Goal: Task Accomplishment & Management: Manage account settings

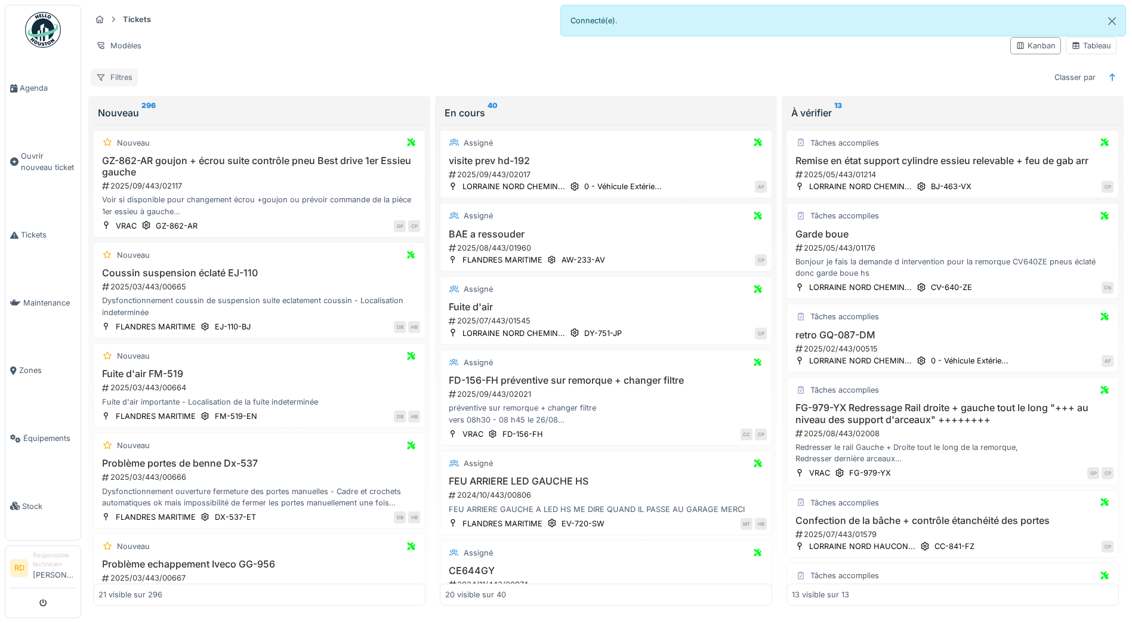
click at [116, 76] on div "Filtres" at bounding box center [114, 77] width 47 height 17
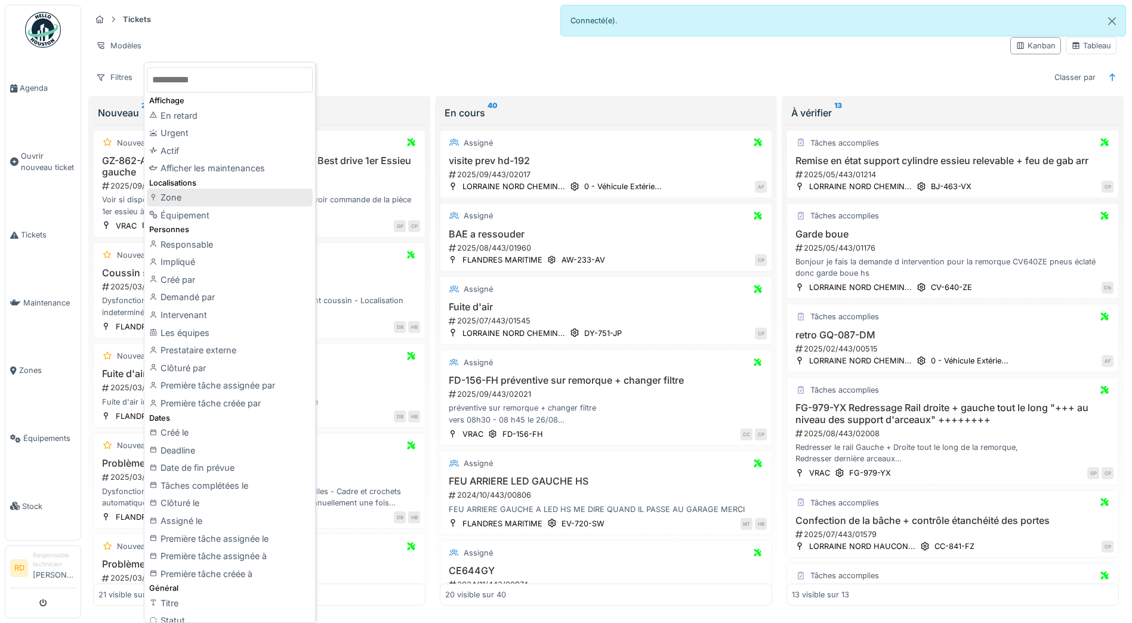
click at [169, 199] on div "Zone" at bounding box center [230, 198] width 166 height 18
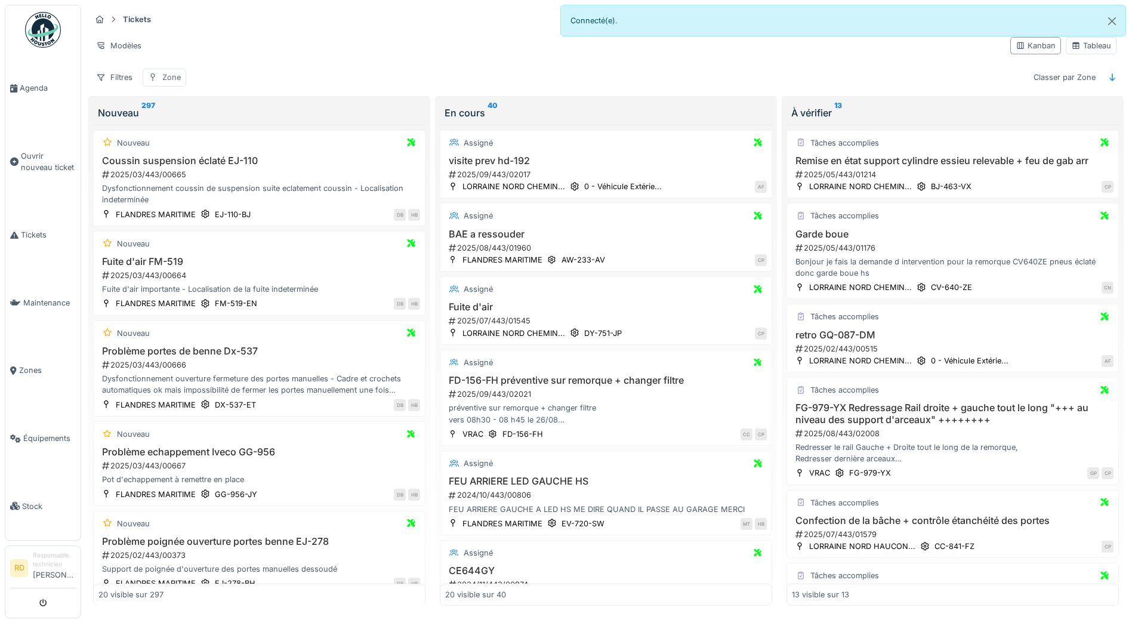
click at [165, 79] on div "Zone" at bounding box center [171, 77] width 18 height 11
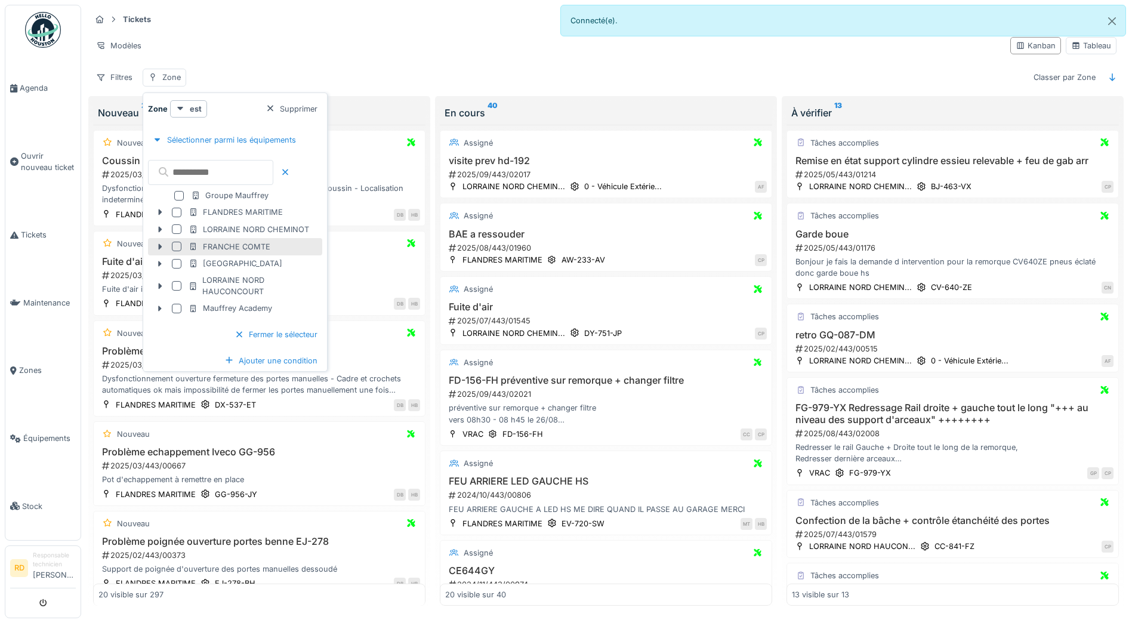
click at [174, 246] on div at bounding box center [177, 247] width 10 height 10
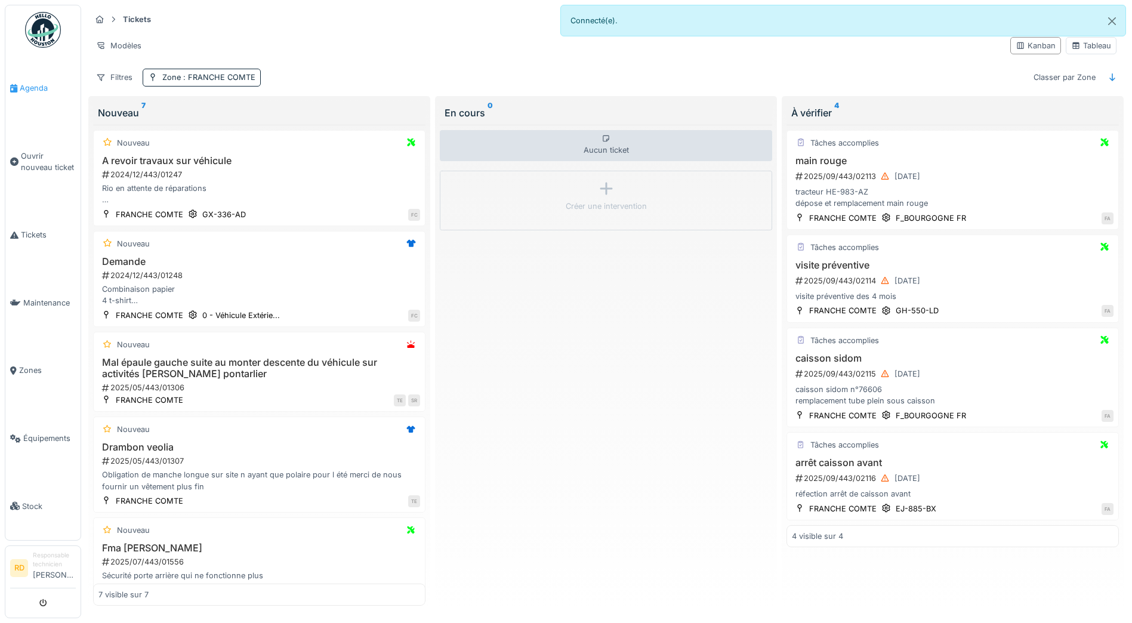
click at [31, 86] on span "Agenda" at bounding box center [48, 87] width 56 height 11
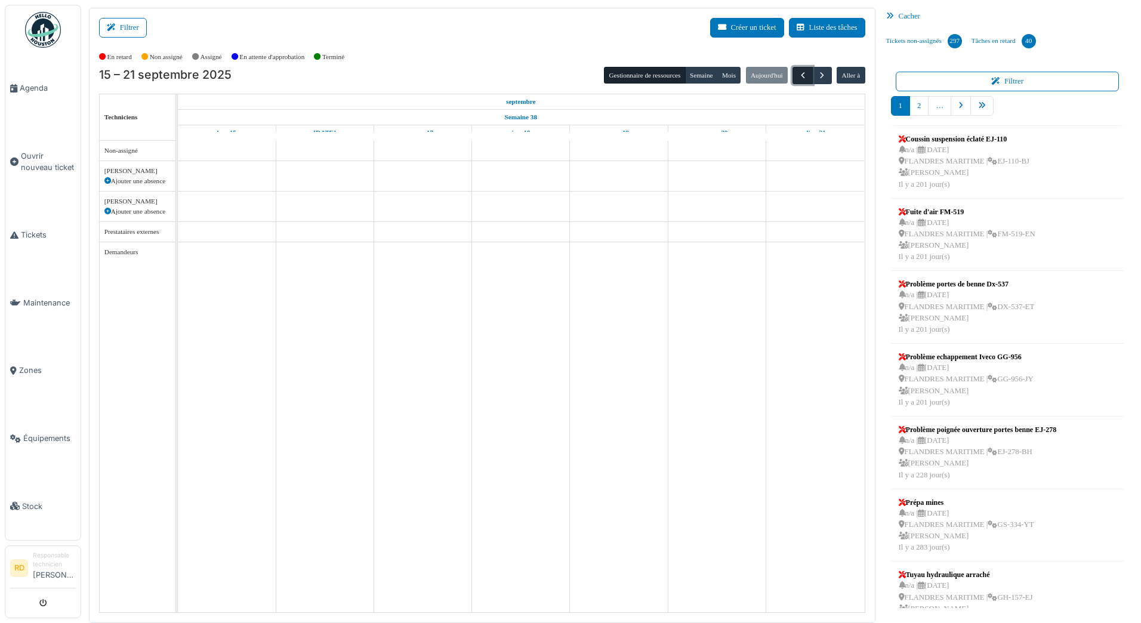
click at [801, 72] on span "button" at bounding box center [803, 75] width 10 height 10
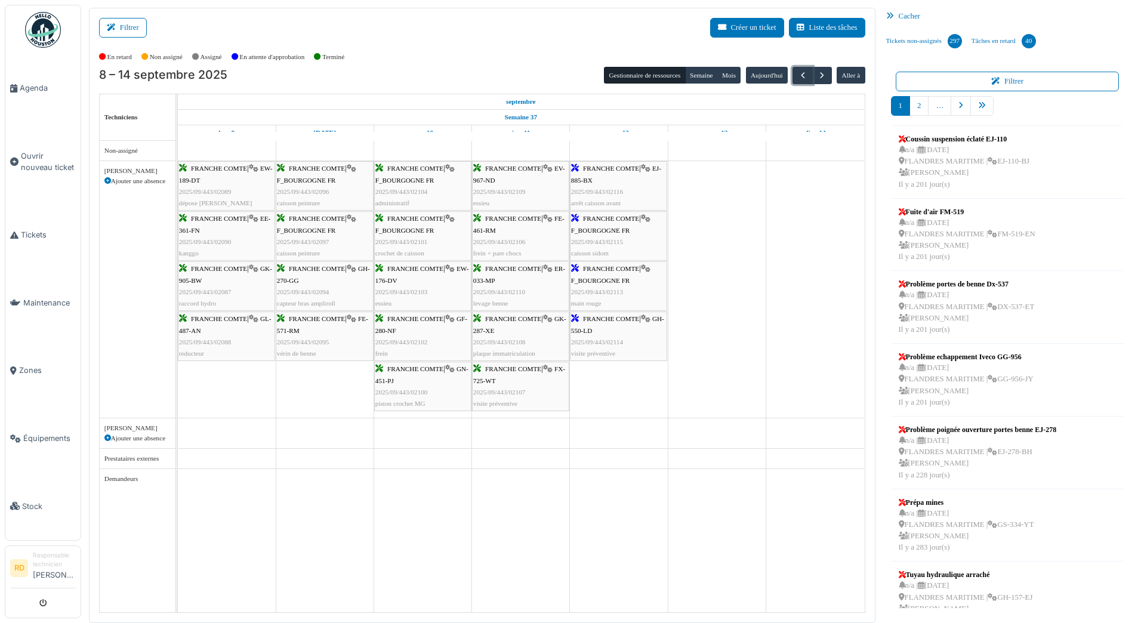
click at [502, 183] on span "EV-967-ND" at bounding box center [519, 174] width 92 height 18
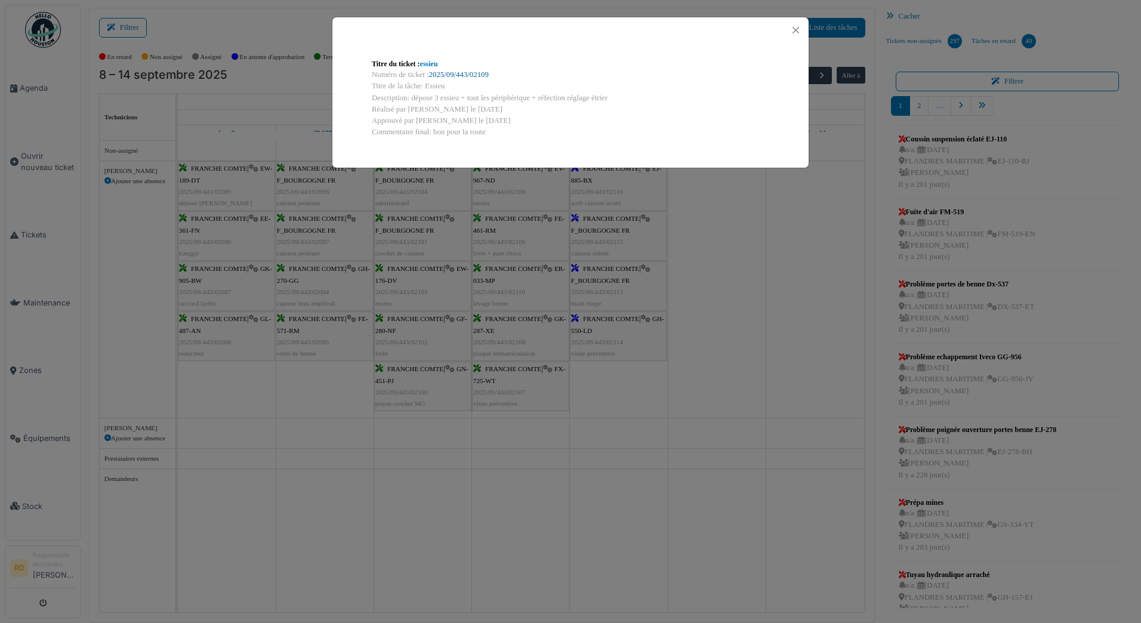
click at [467, 75] on link "2025/09/443/02109" at bounding box center [459, 74] width 60 height 8
click at [794, 29] on button "Close" at bounding box center [796, 30] width 16 height 16
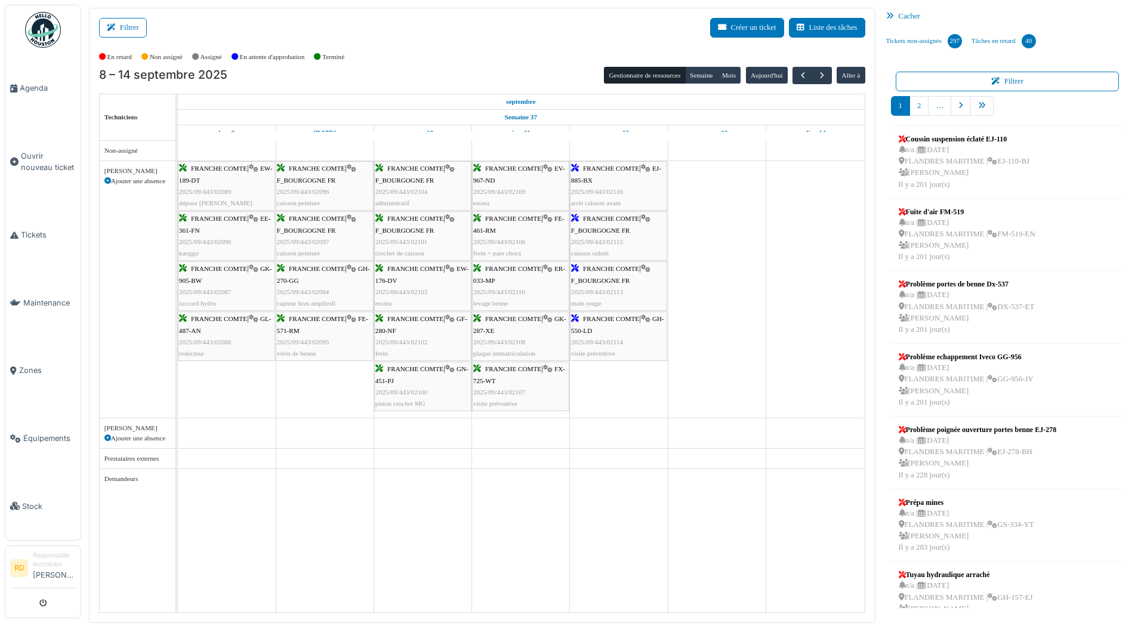
click at [504, 234] on div "FRANCHE COMTE | FE-461-RM 2025/09/443/02106 frein + pare chocs" at bounding box center [520, 236] width 95 height 46
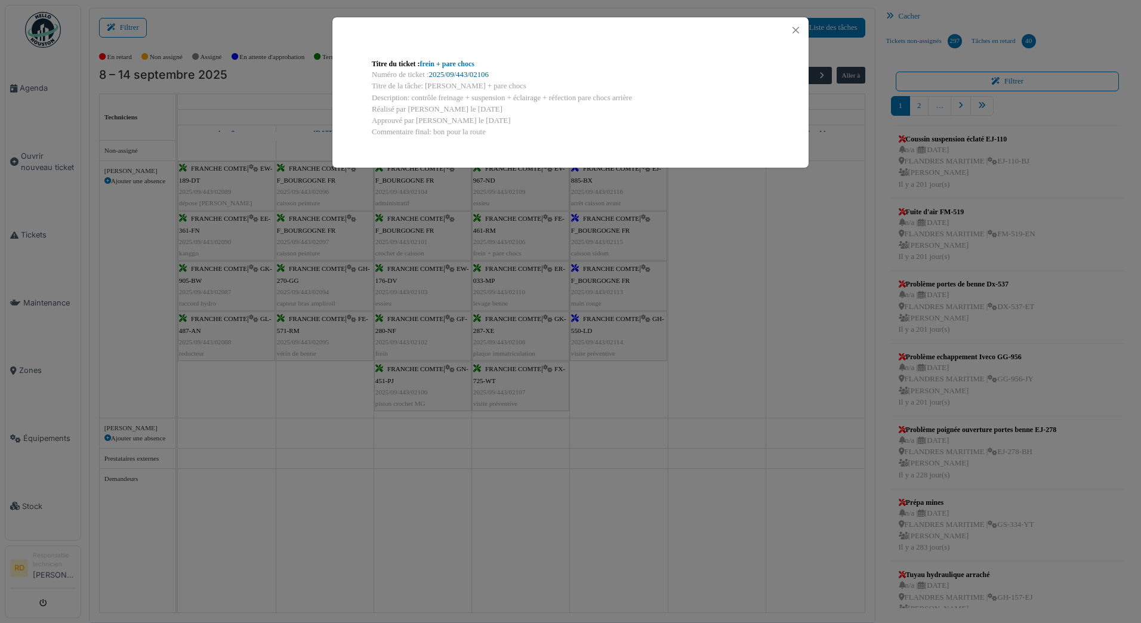
click at [460, 75] on link "2025/09/443/02106" at bounding box center [459, 74] width 60 height 8
click at [794, 27] on button "Close" at bounding box center [796, 30] width 16 height 16
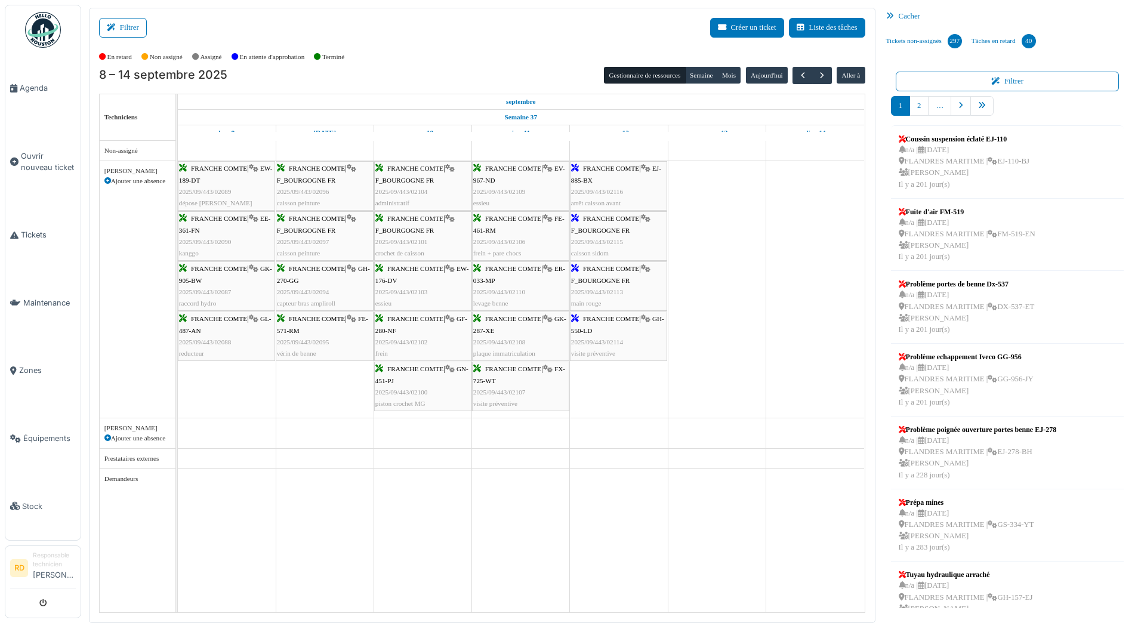
click at [501, 282] on span "ER-033-MP" at bounding box center [519, 274] width 92 height 18
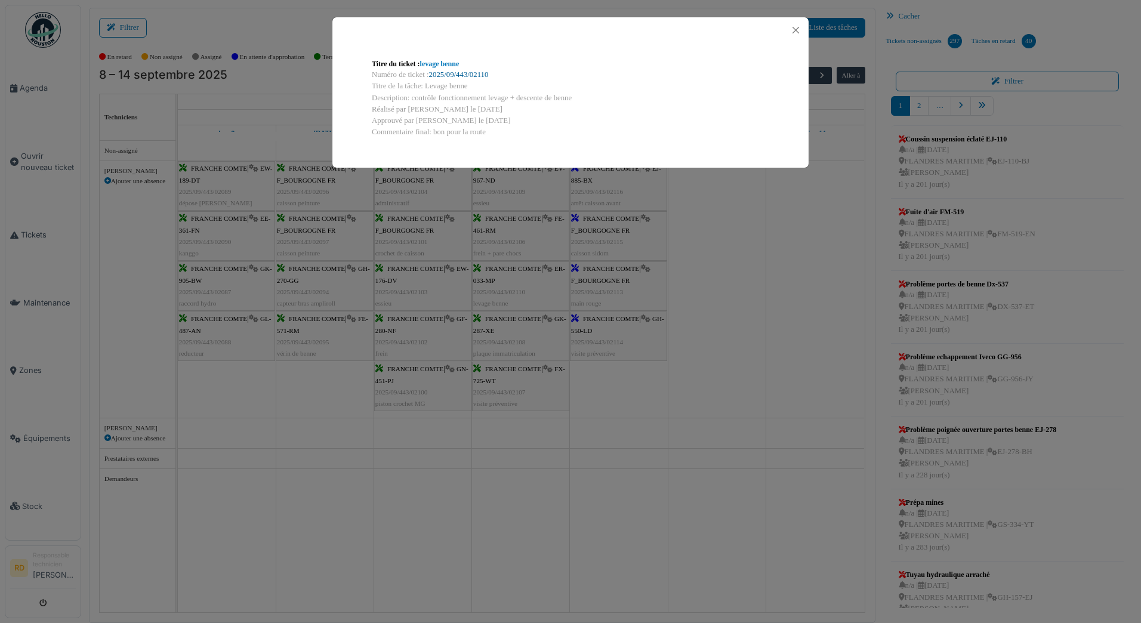
click at [458, 72] on link "2025/09/443/02110" at bounding box center [459, 74] width 60 height 8
click at [799, 27] on button "Close" at bounding box center [796, 30] width 16 height 16
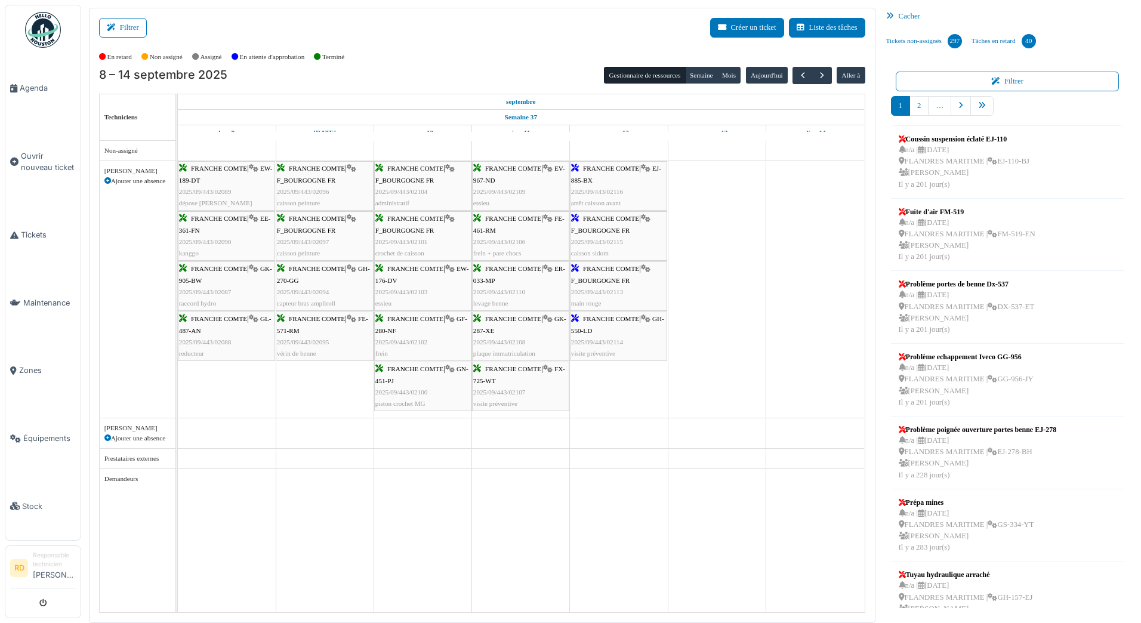
click at [510, 330] on div "FRANCHE COMTE | GK-287-XE 2025/09/443/02108 plaque immatriculation" at bounding box center [520, 336] width 95 height 46
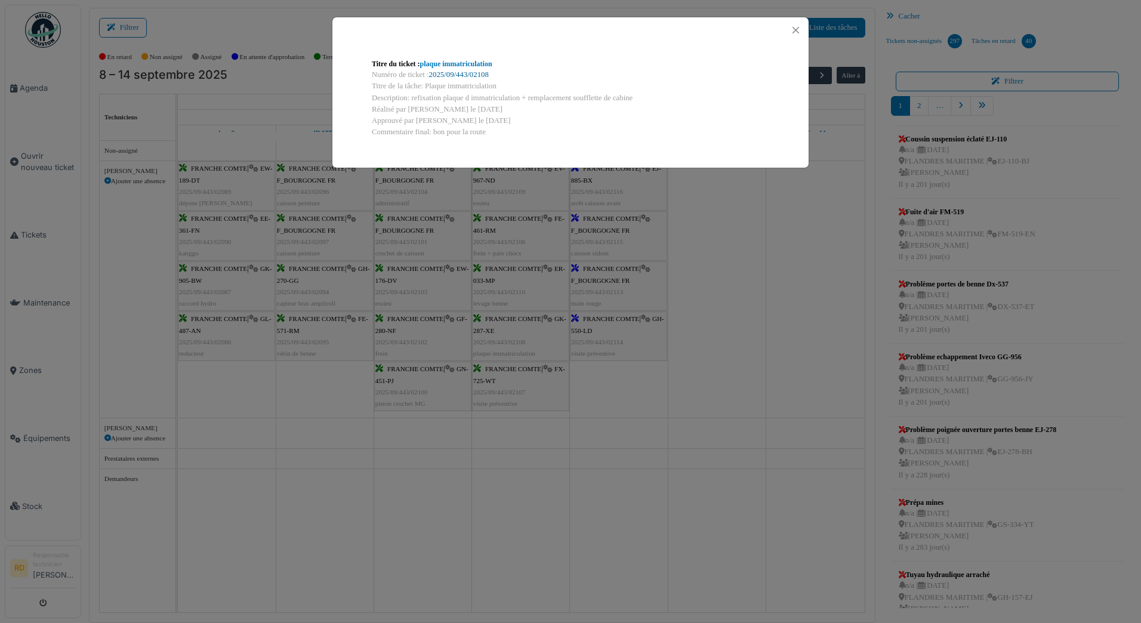
click at [445, 73] on link "2025/09/443/02108" at bounding box center [459, 74] width 60 height 8
click at [793, 25] on button "Close" at bounding box center [796, 30] width 16 height 16
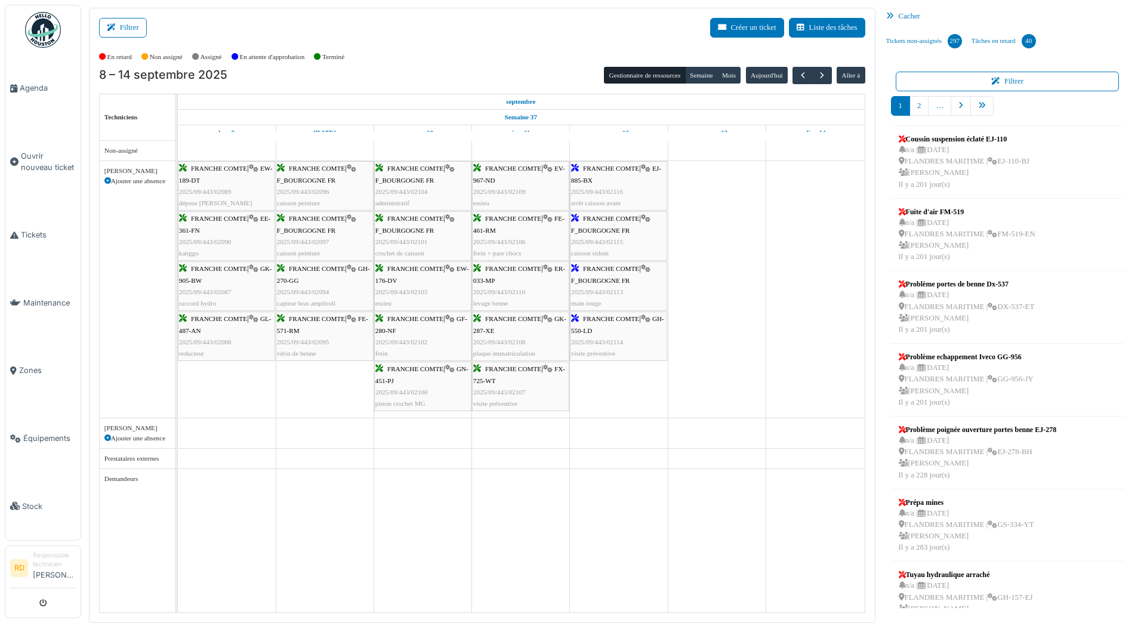
click at [517, 377] on div "FRANCHE COMTE | FX-725-WT 2025/09/443/02107 visite préventive" at bounding box center [520, 386] width 95 height 46
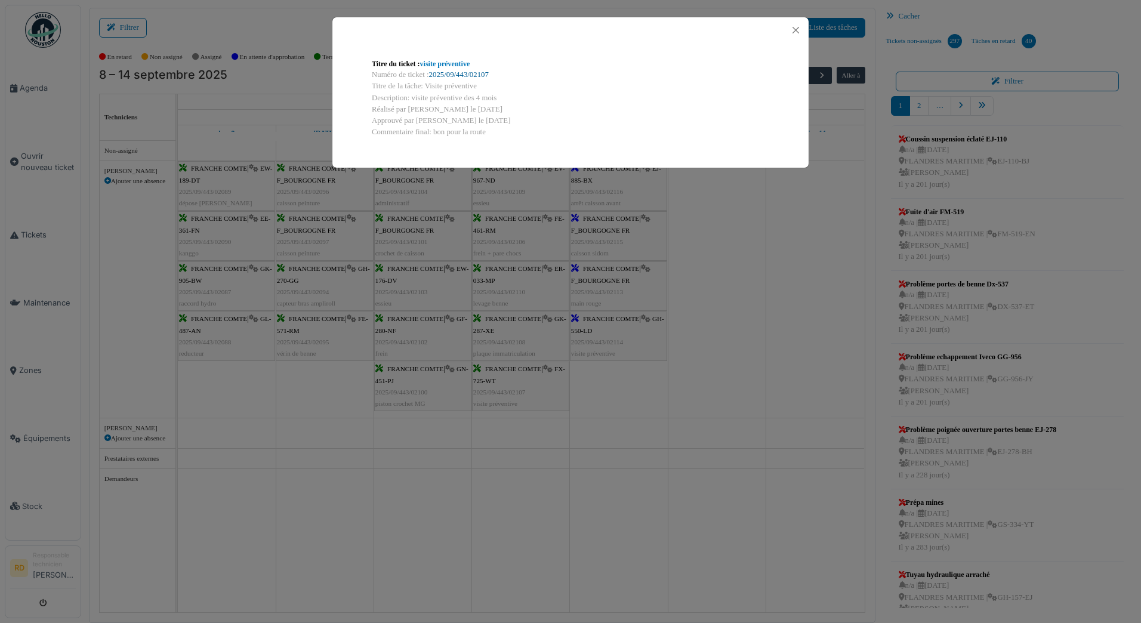
click at [460, 74] on link "2025/09/443/02107" at bounding box center [459, 74] width 60 height 8
click at [791, 29] on button "Close" at bounding box center [796, 30] width 16 height 16
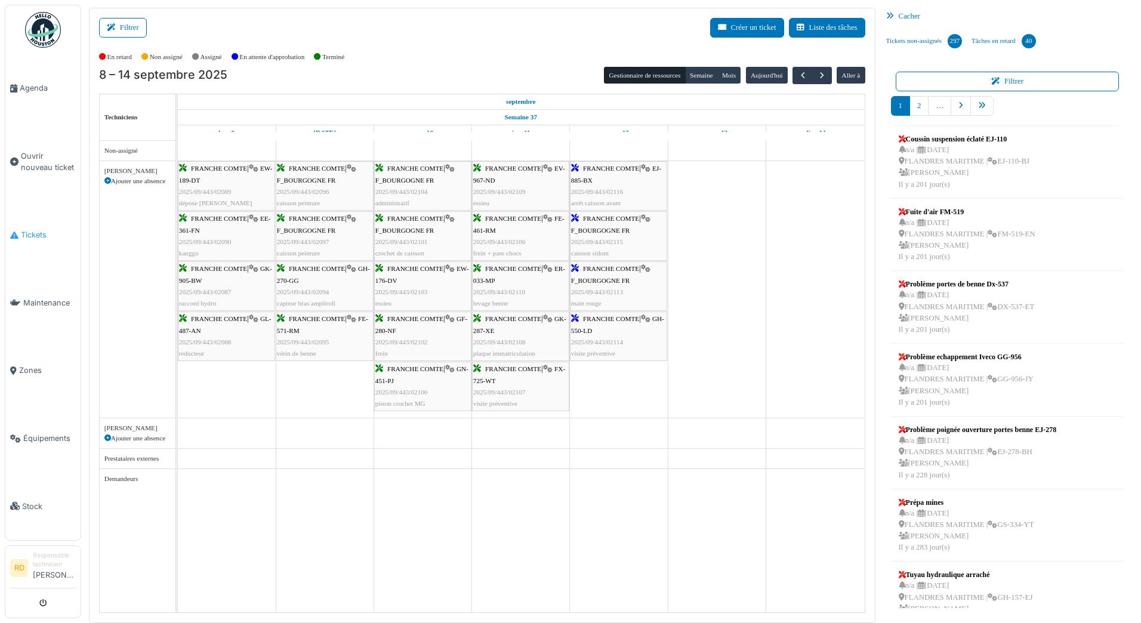
click at [38, 233] on span "Tickets" at bounding box center [48, 234] width 55 height 11
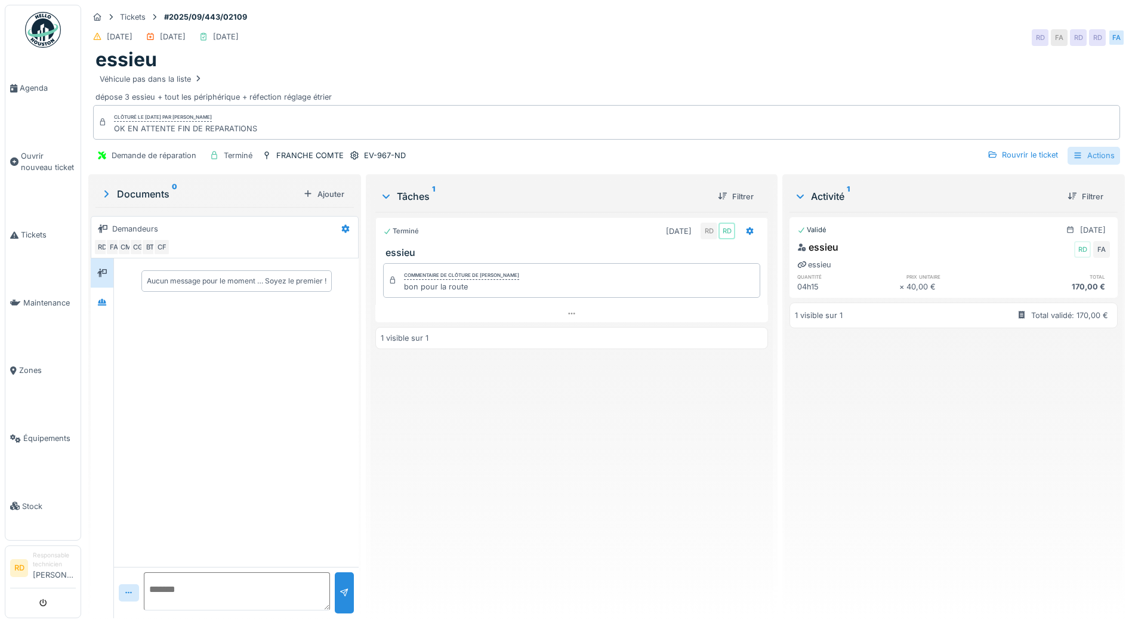
click at [1093, 156] on div "Actions" at bounding box center [1094, 155] width 53 height 17
click at [1036, 181] on div "Rapport d'intervention" at bounding box center [1025, 183] width 147 height 18
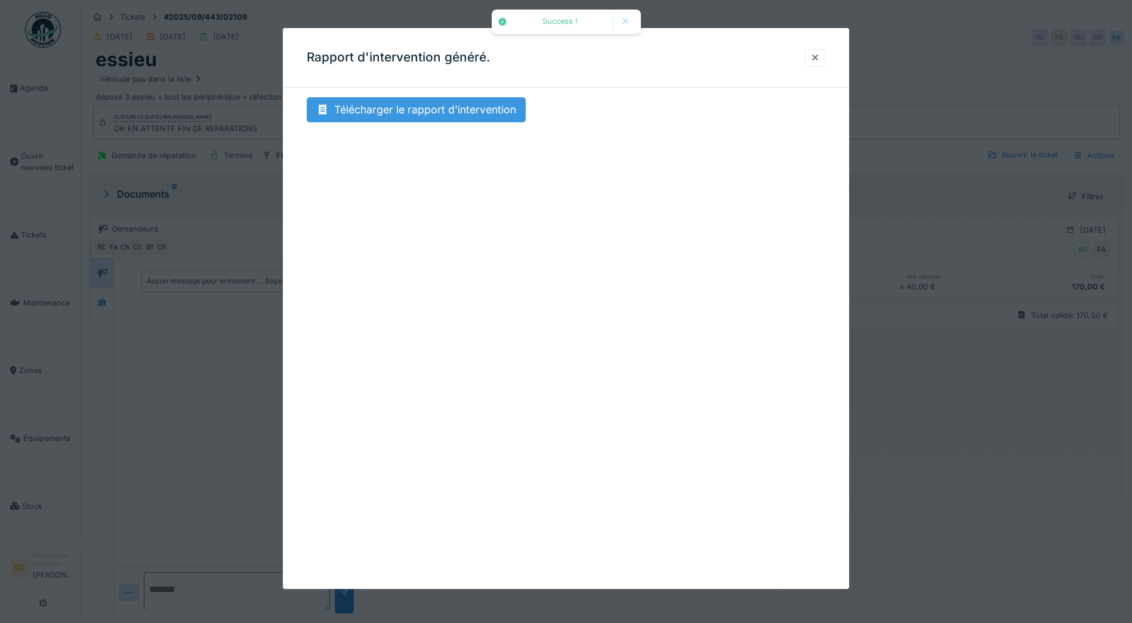
click at [393, 110] on div "Télécharger le rapport d'intervention" at bounding box center [416, 109] width 219 height 25
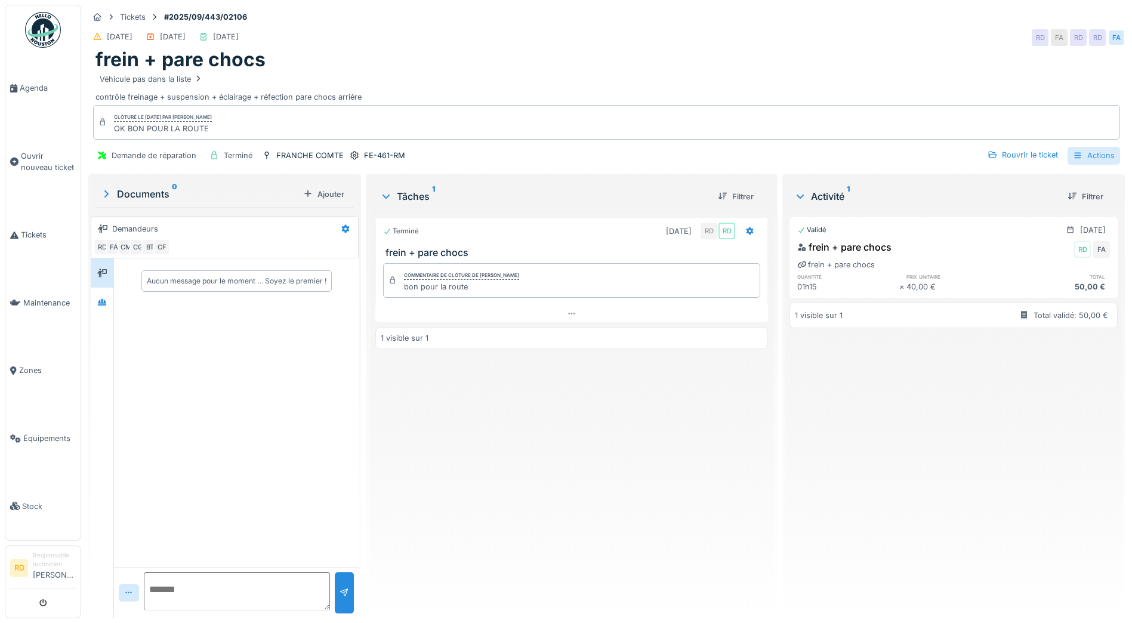
click at [1085, 155] on div "Actions" at bounding box center [1094, 155] width 53 height 17
click at [1000, 181] on div "Rapport d'intervention" at bounding box center [1025, 183] width 147 height 18
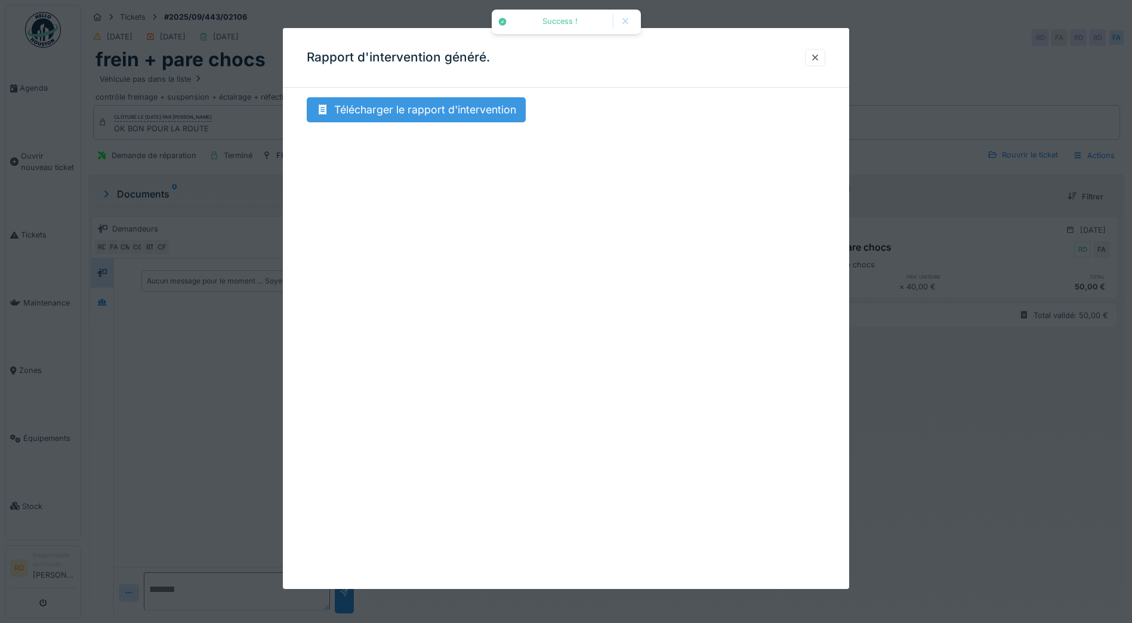
click at [453, 102] on div "Télécharger le rapport d'intervention" at bounding box center [416, 109] width 219 height 25
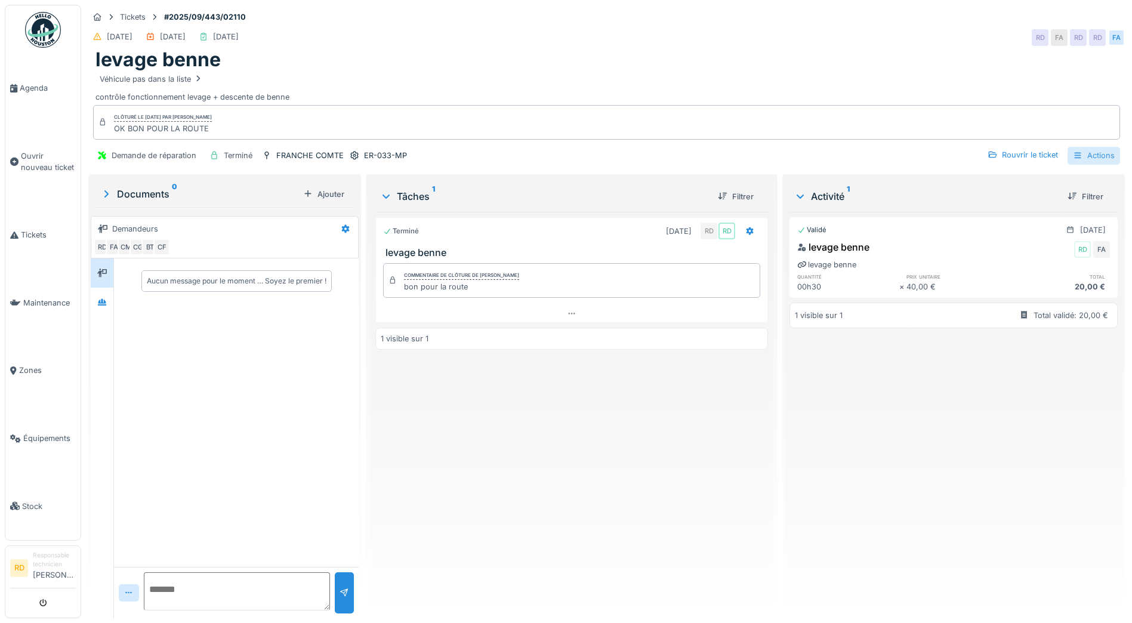
click at [1082, 155] on div "Actions" at bounding box center [1094, 155] width 53 height 17
click at [1047, 186] on div "Rapport d'intervention" at bounding box center [1025, 183] width 147 height 18
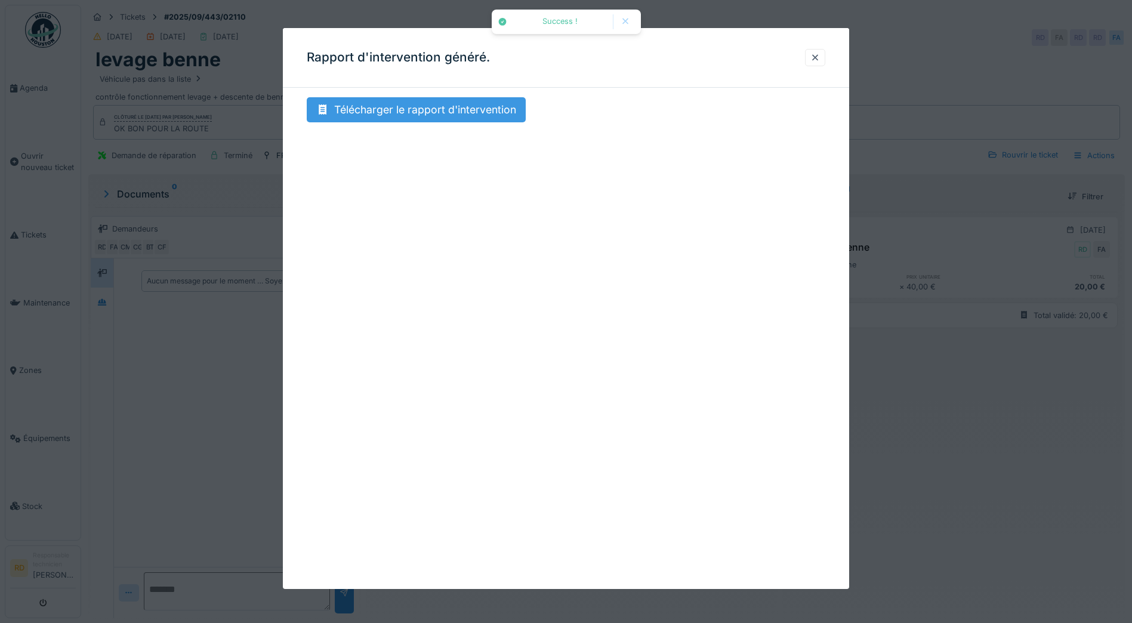
click at [452, 113] on div "Télécharger le rapport d'intervention" at bounding box center [416, 109] width 219 height 25
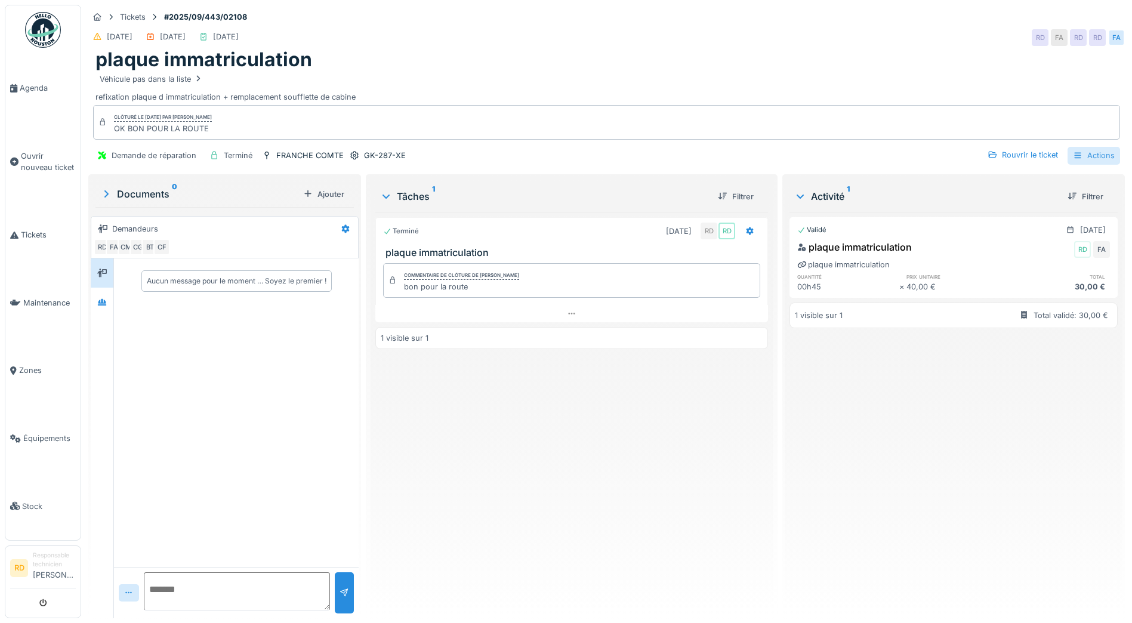
click at [1076, 155] on div "Actions" at bounding box center [1094, 155] width 53 height 17
click at [1049, 183] on div "Rapport d'intervention" at bounding box center [1025, 183] width 147 height 18
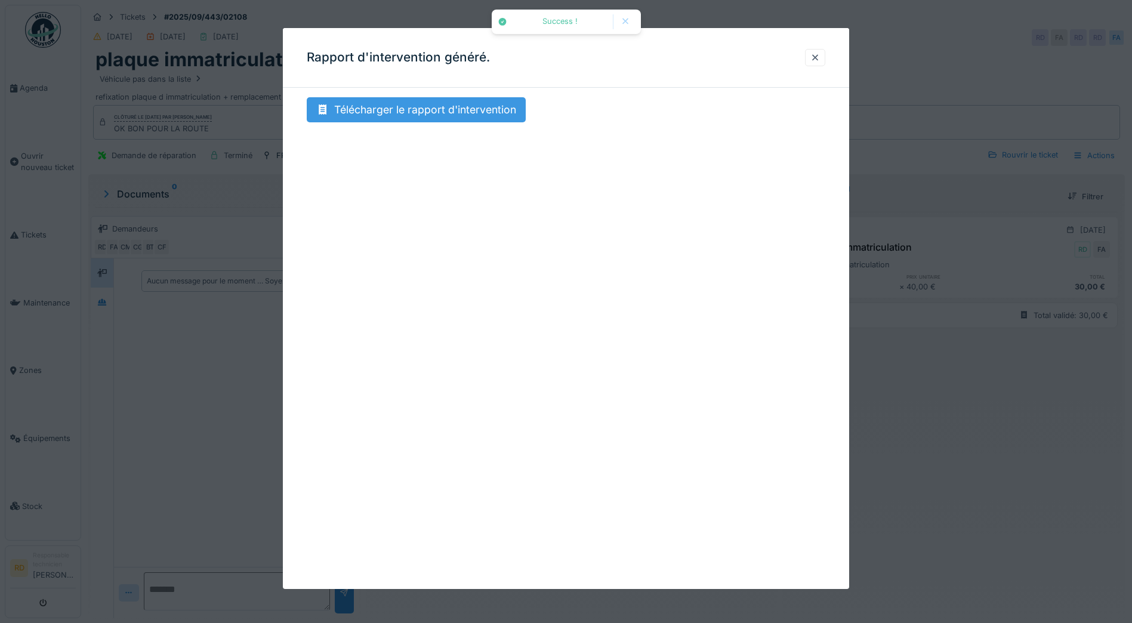
click at [470, 107] on div "Télécharger le rapport d'intervention" at bounding box center [416, 109] width 219 height 25
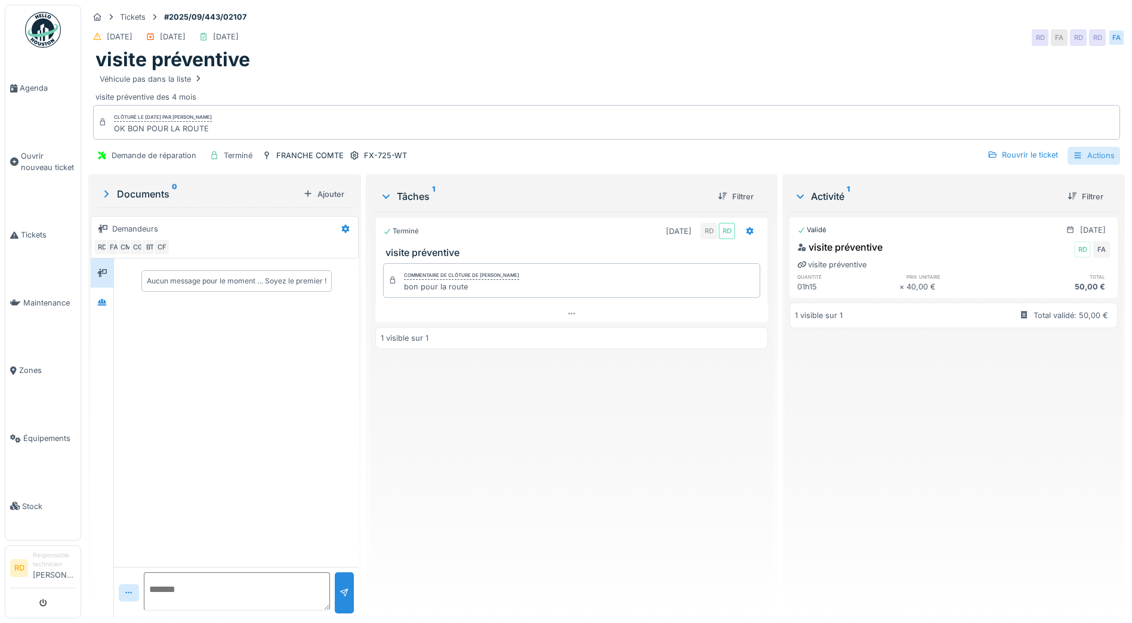
click at [1077, 152] on div "Actions" at bounding box center [1094, 155] width 53 height 17
click at [1024, 183] on div "Rapport d'intervention" at bounding box center [1025, 183] width 147 height 18
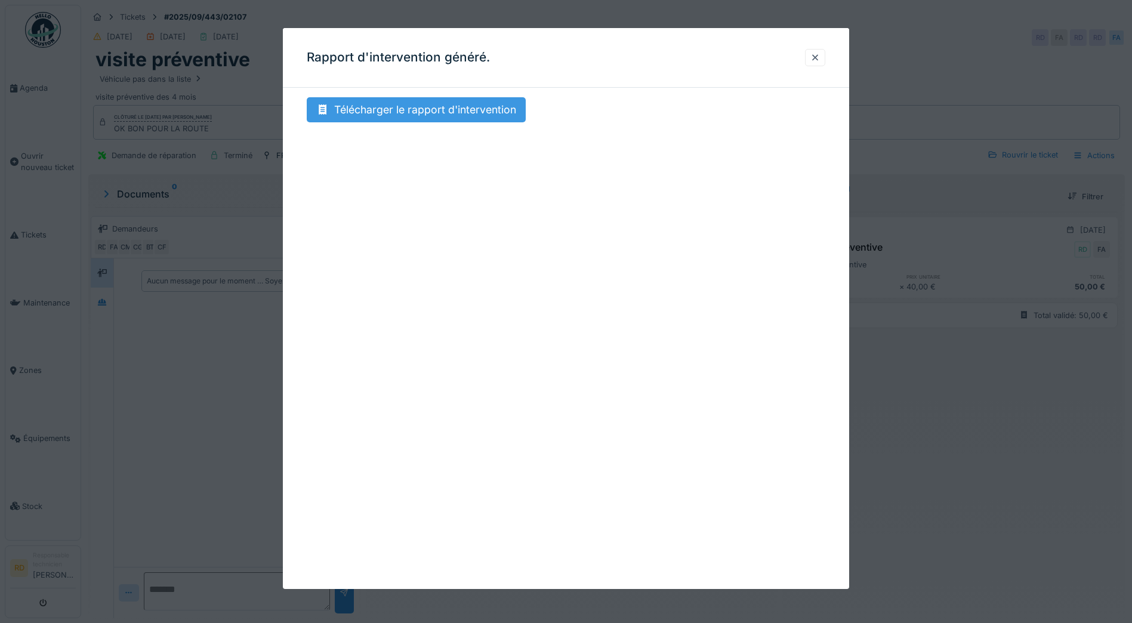
click at [414, 104] on div "Télécharger le rapport d'intervention" at bounding box center [416, 109] width 219 height 25
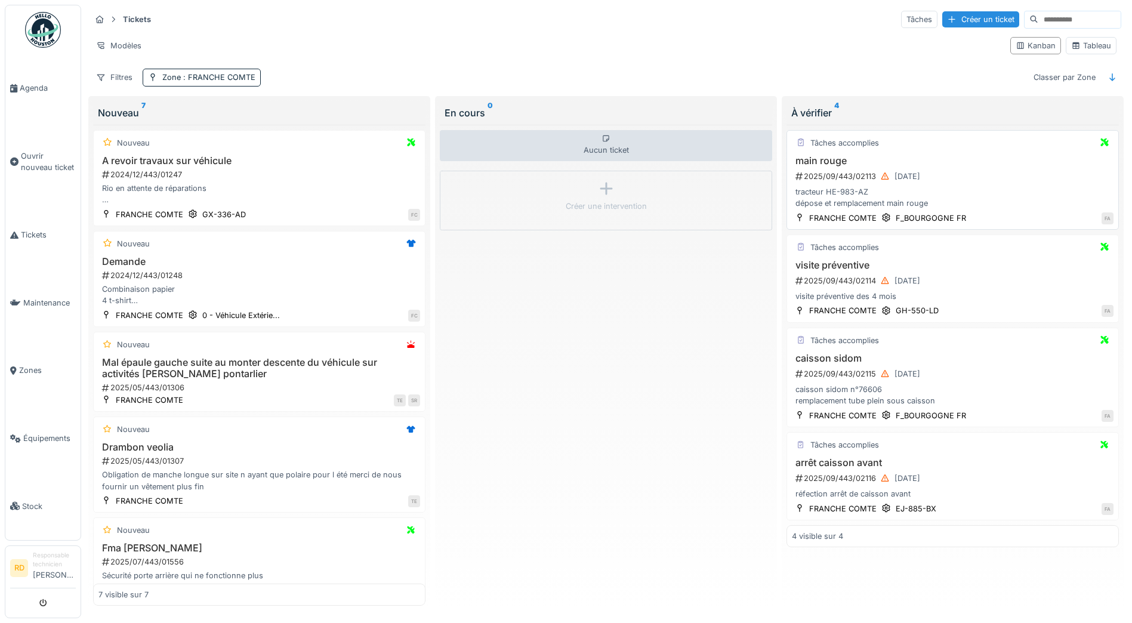
click at [863, 177] on div "2025/09/443/02113 [DATE]" at bounding box center [953, 176] width 319 height 15
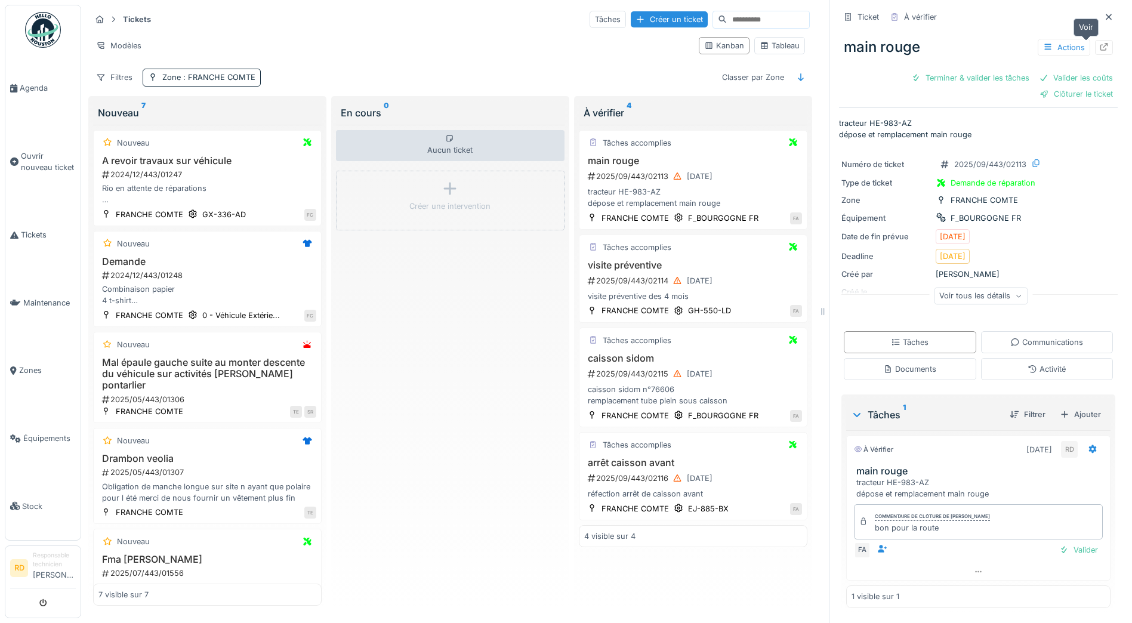
click at [1099, 50] on icon at bounding box center [1104, 47] width 10 height 8
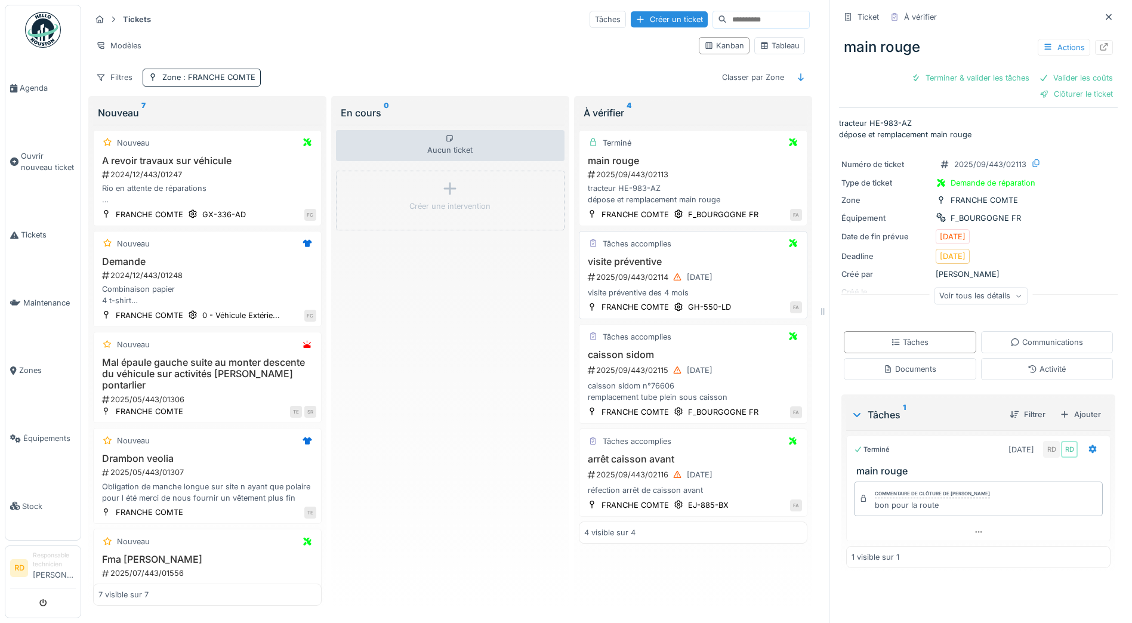
click at [659, 282] on div "2025/09/443/02114 [DATE]" at bounding box center [694, 277] width 215 height 15
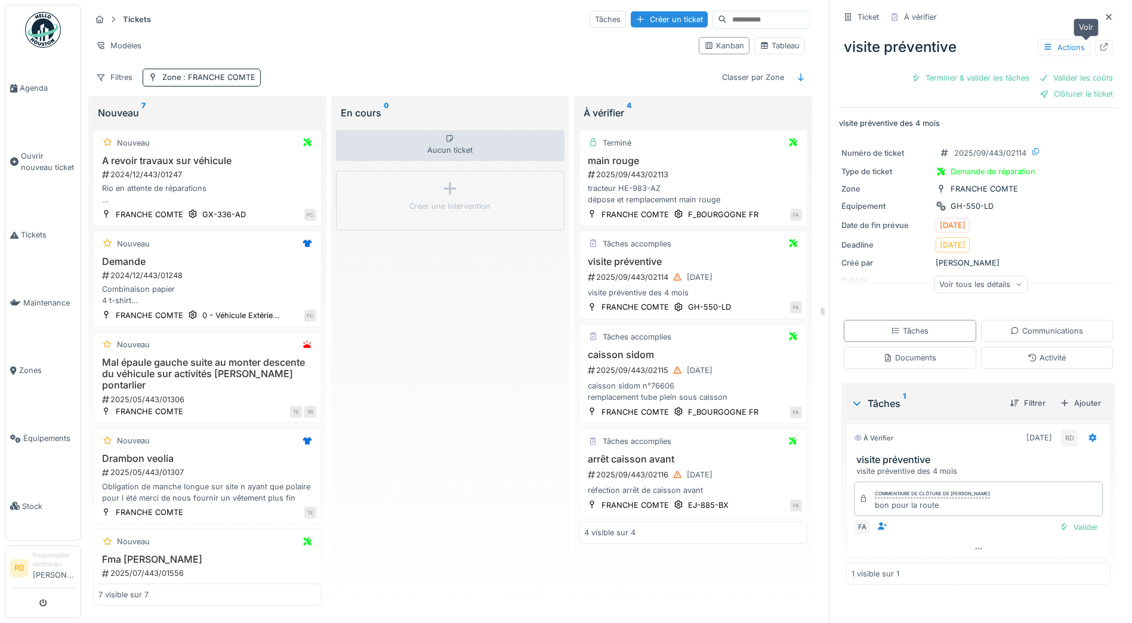
click at [1099, 47] on icon at bounding box center [1104, 47] width 10 height 8
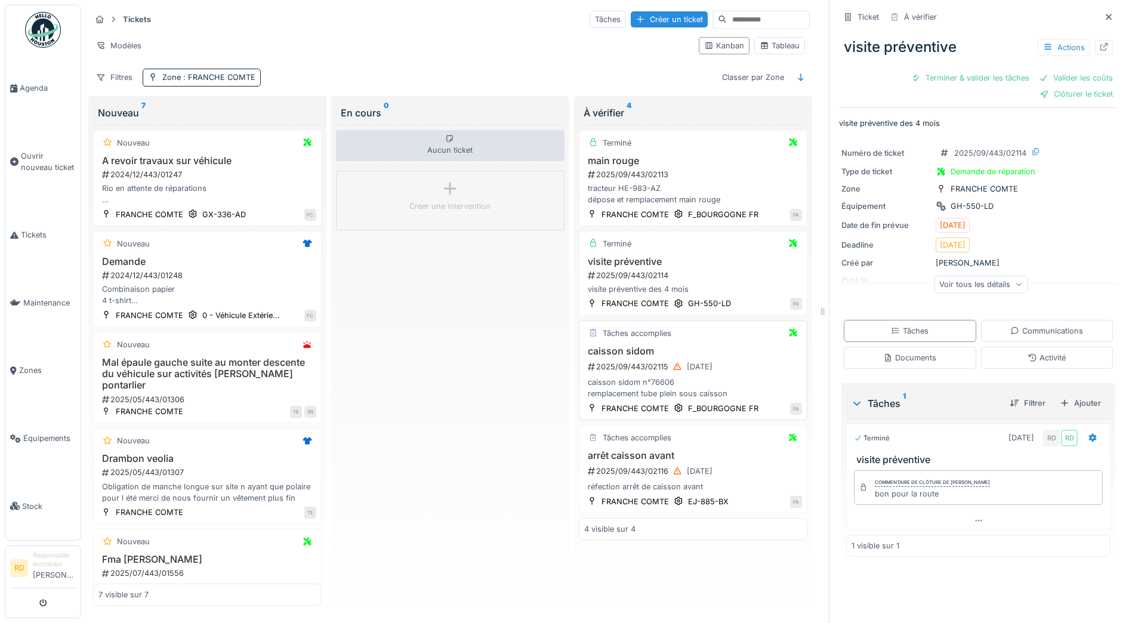
click at [668, 386] on div "caisson sidom n°76606 remplacement tube plein sous caisson" at bounding box center [693, 388] width 218 height 23
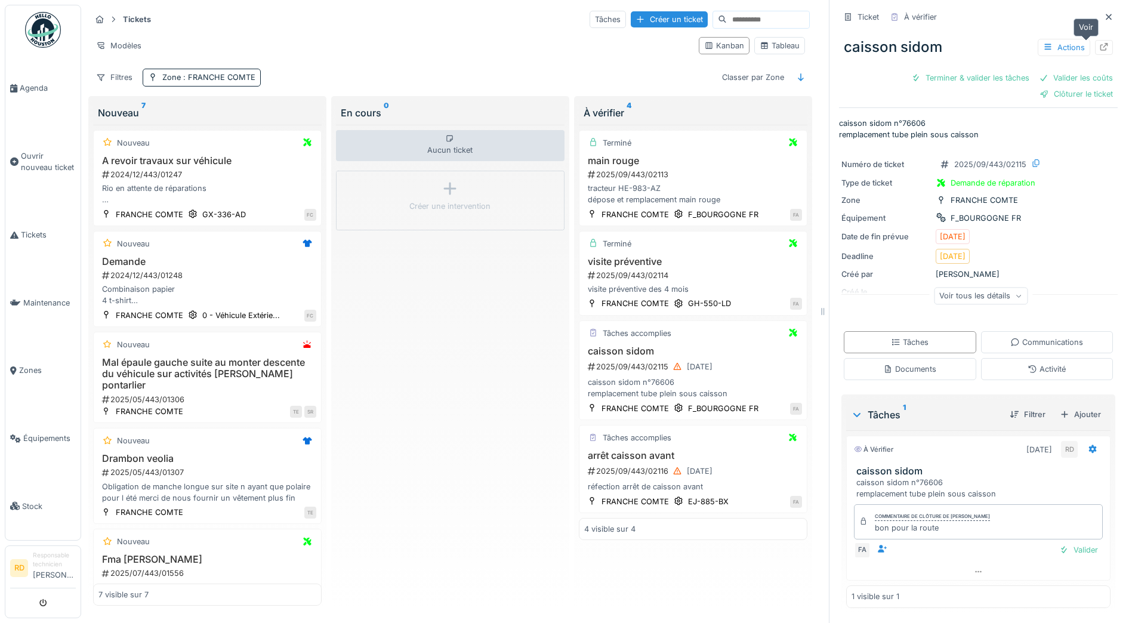
click at [1099, 44] on icon at bounding box center [1104, 47] width 10 height 8
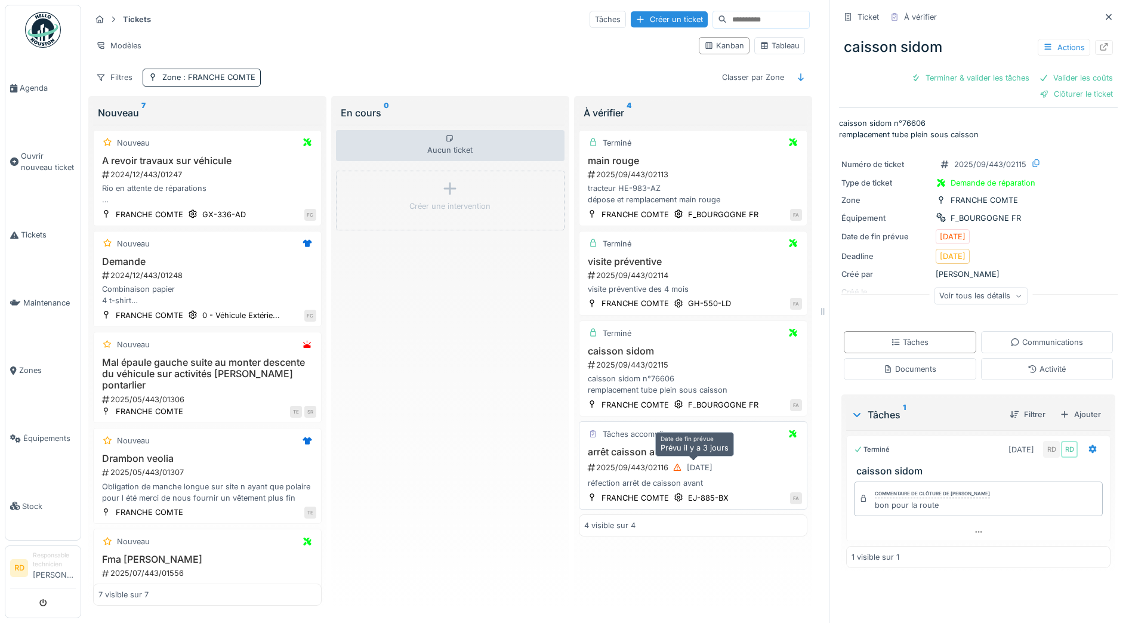
click at [673, 470] on icon at bounding box center [678, 468] width 10 height 8
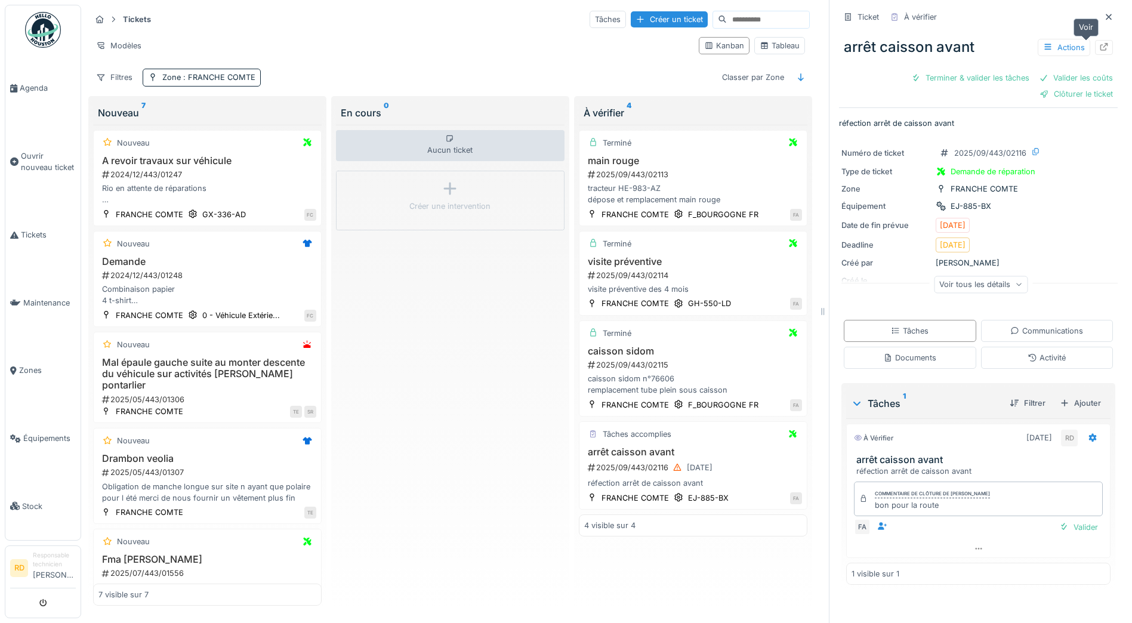
click at [1100, 48] on icon at bounding box center [1104, 47] width 8 height 8
click at [39, 87] on span "Agenda" at bounding box center [48, 87] width 56 height 11
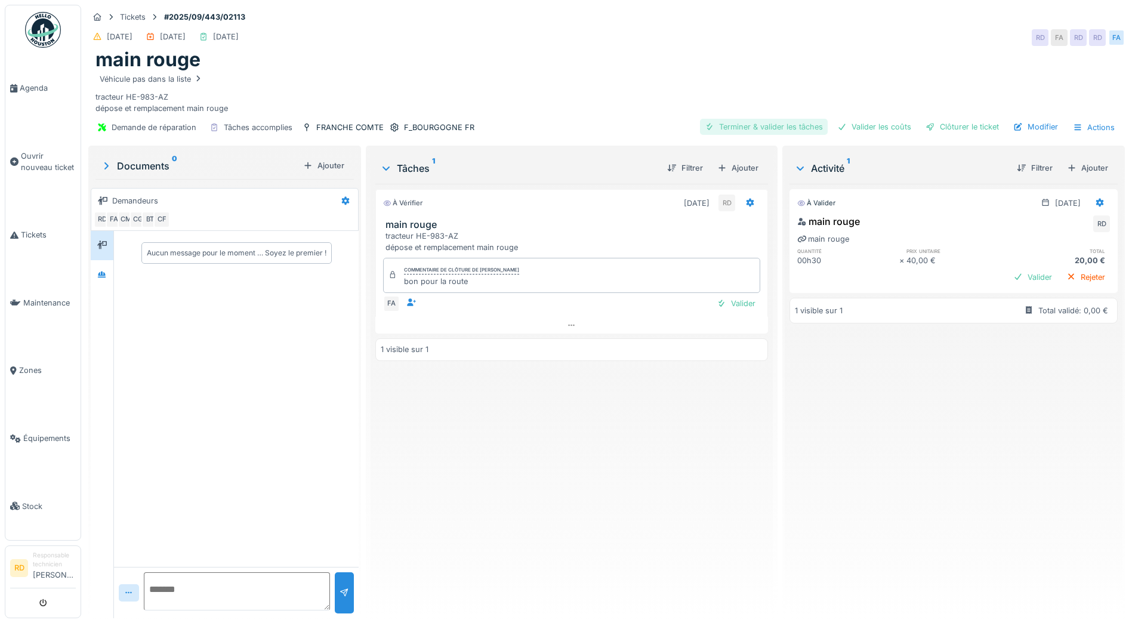
click at [753, 127] on div "Terminer & valider les tâches" at bounding box center [764, 127] width 128 height 16
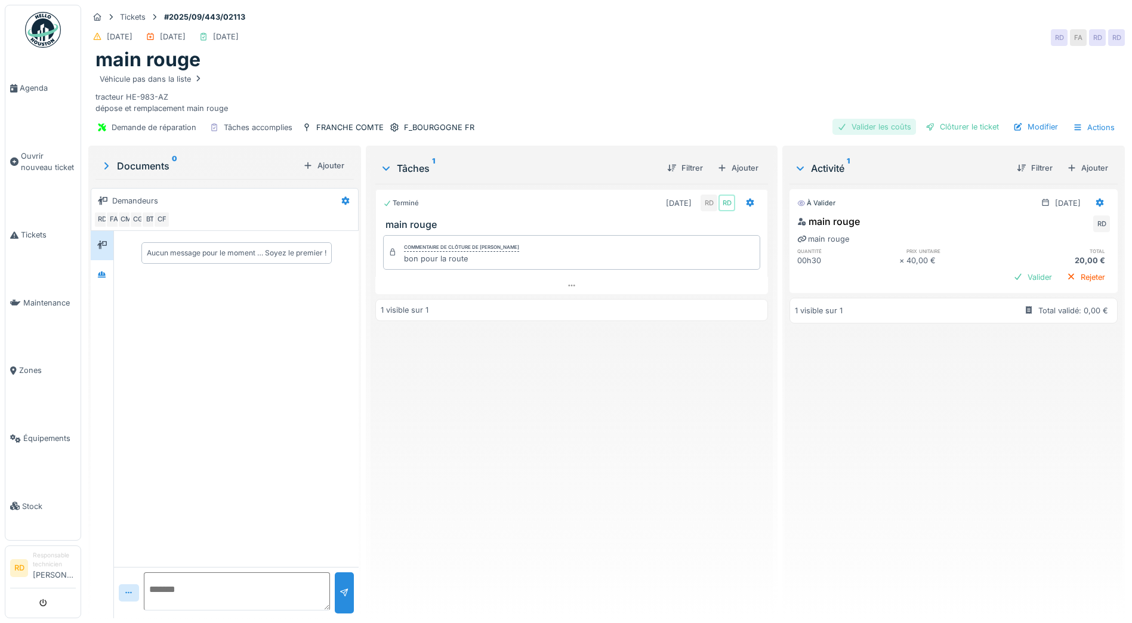
click at [865, 127] on div "Valider les coûts" at bounding box center [874, 127] width 84 height 16
click at [950, 130] on div "Clôturer le ticket" at bounding box center [962, 127] width 83 height 16
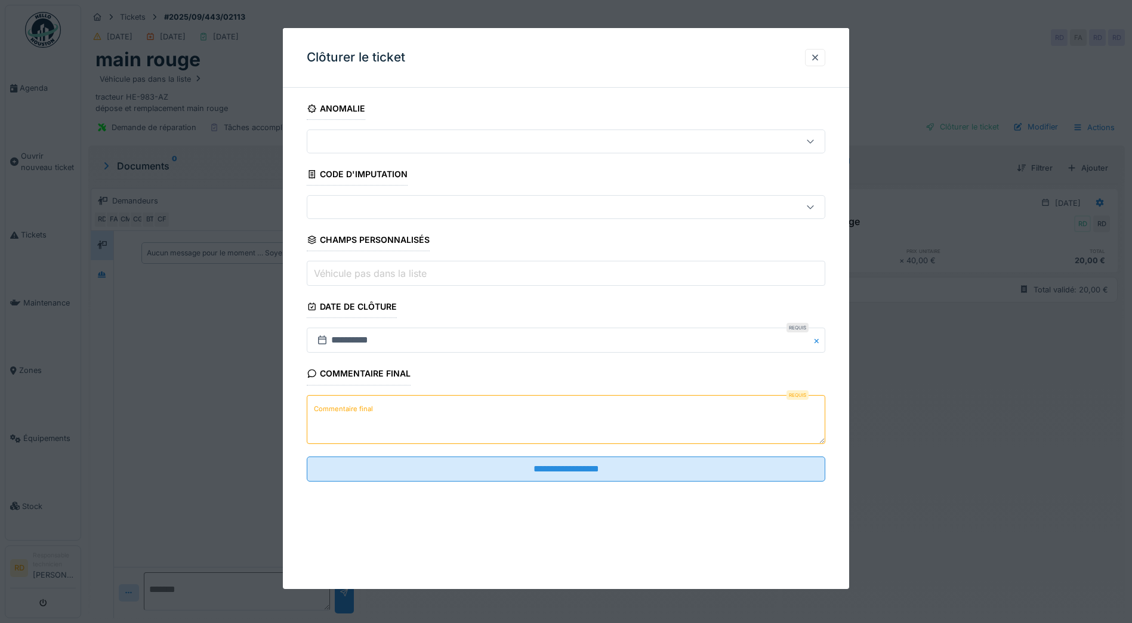
drag, startPoint x: 383, startPoint y: 409, endPoint x: 366, endPoint y: 413, distance: 17.1
click at [383, 409] on textarea "Commentaire final" at bounding box center [566, 419] width 519 height 49
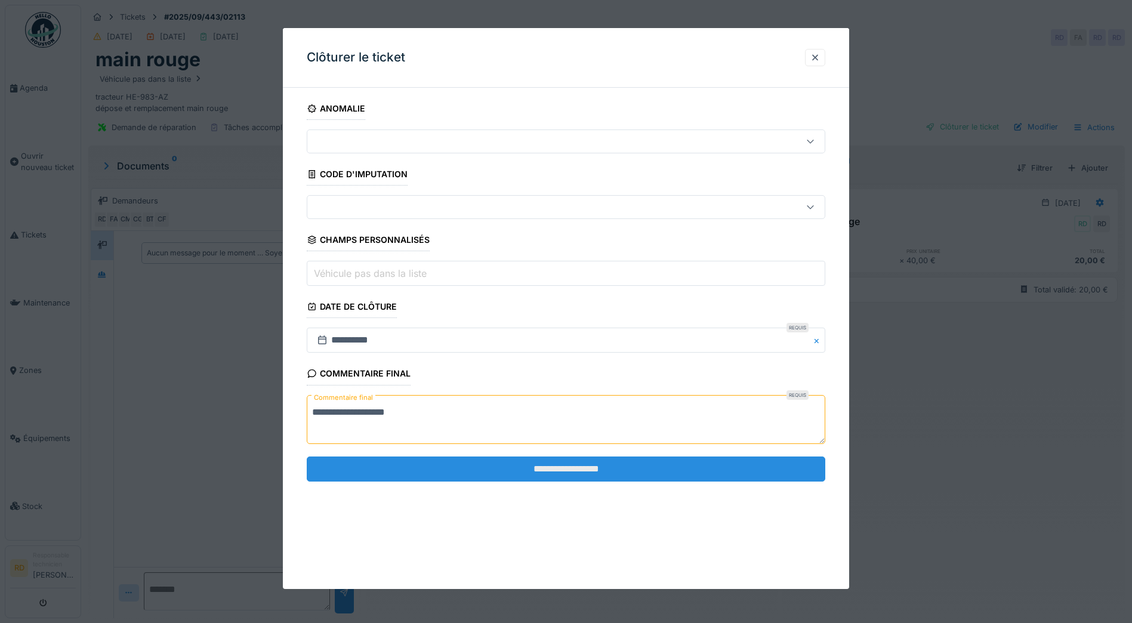
type textarea "**********"
click at [550, 462] on input "**********" at bounding box center [566, 469] width 519 height 25
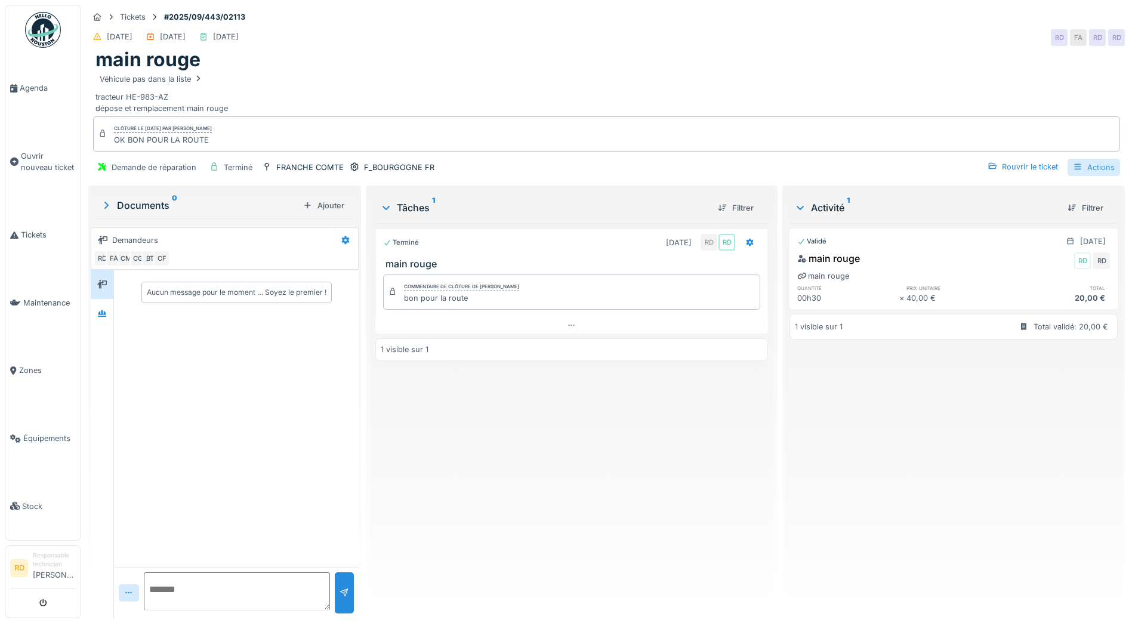
click at [1084, 165] on div "Actions" at bounding box center [1094, 167] width 53 height 17
click at [994, 196] on div "Rapport d'intervention" at bounding box center [1025, 194] width 147 height 18
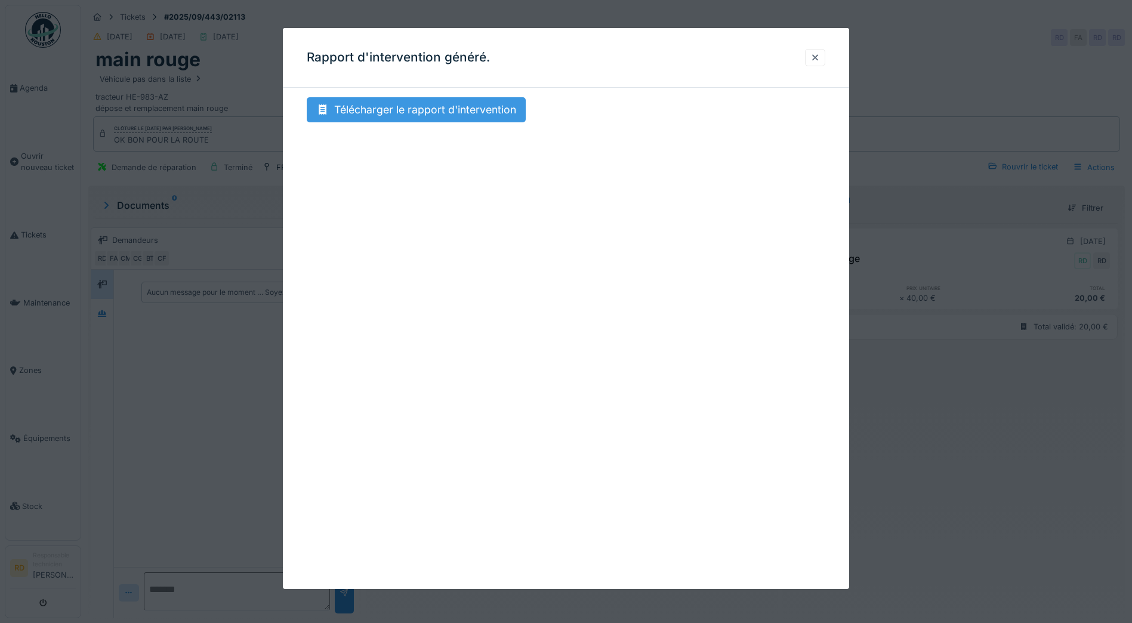
click at [402, 101] on div "Télécharger le rapport d'intervention" at bounding box center [416, 109] width 219 height 25
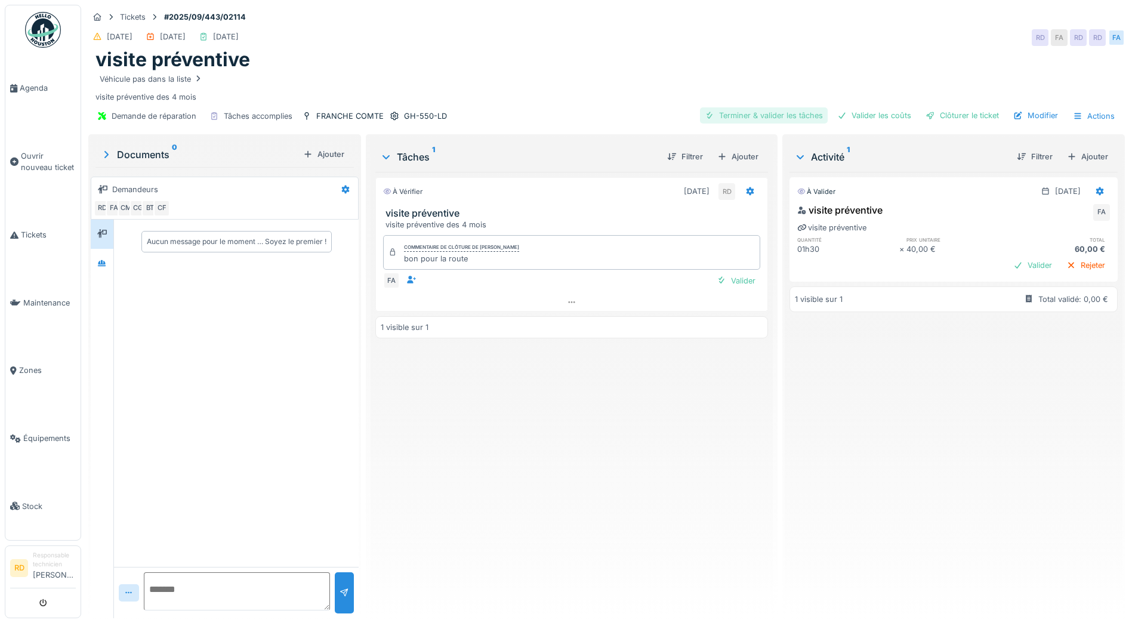
click at [757, 119] on div "Terminer & valider les tâches" at bounding box center [764, 115] width 128 height 16
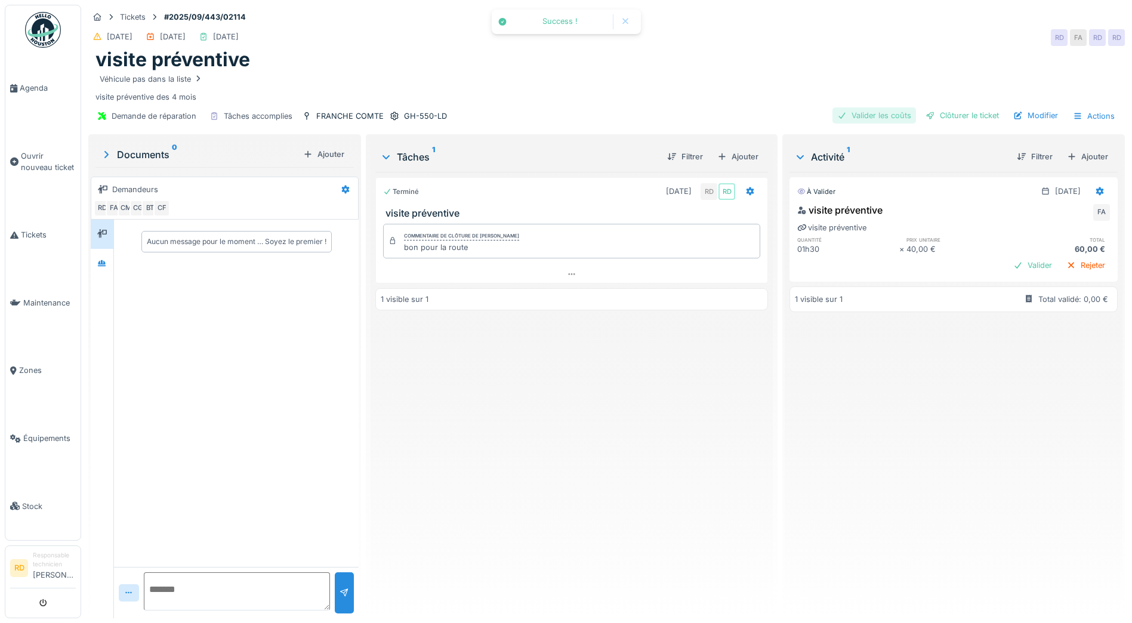
click at [859, 118] on div "Valider les coûts" at bounding box center [874, 115] width 84 height 16
click at [947, 118] on div "Clôturer le ticket" at bounding box center [962, 115] width 83 height 16
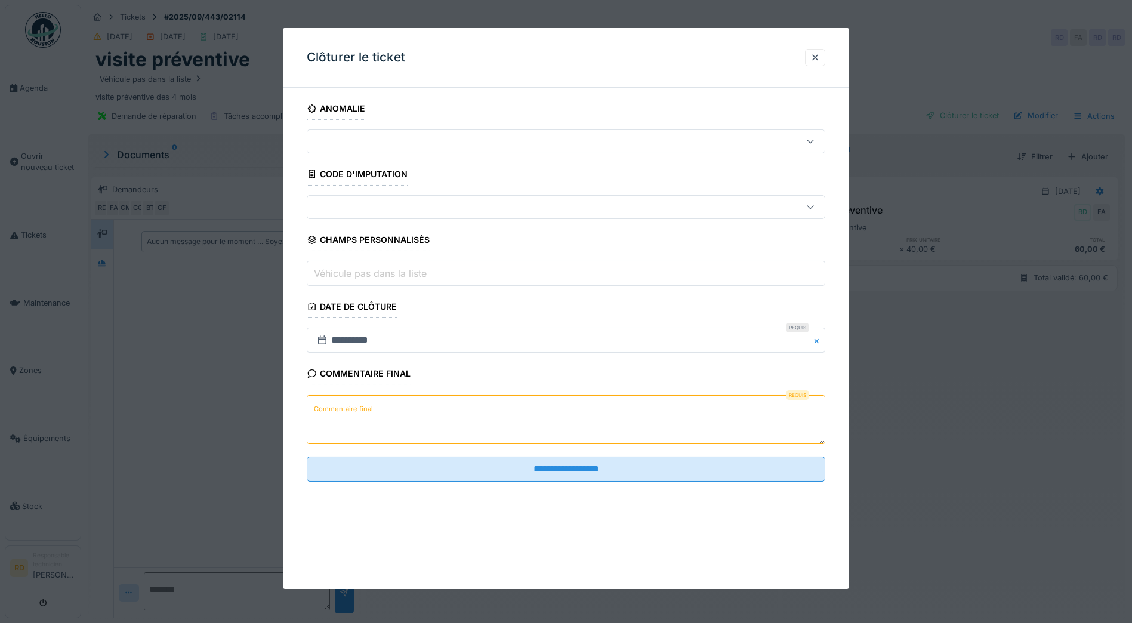
click at [394, 406] on textarea "Commentaire final" at bounding box center [566, 419] width 519 height 49
click at [415, 414] on textarea "**********" at bounding box center [566, 419] width 519 height 49
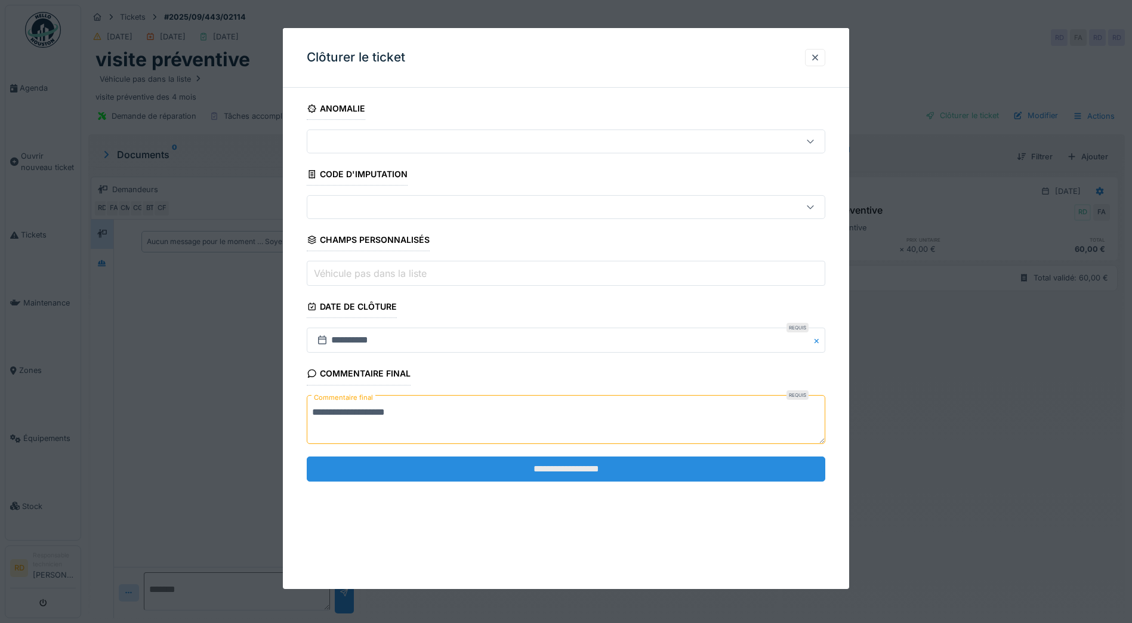
type textarea "**********"
click at [536, 468] on input "**********" at bounding box center [566, 469] width 519 height 25
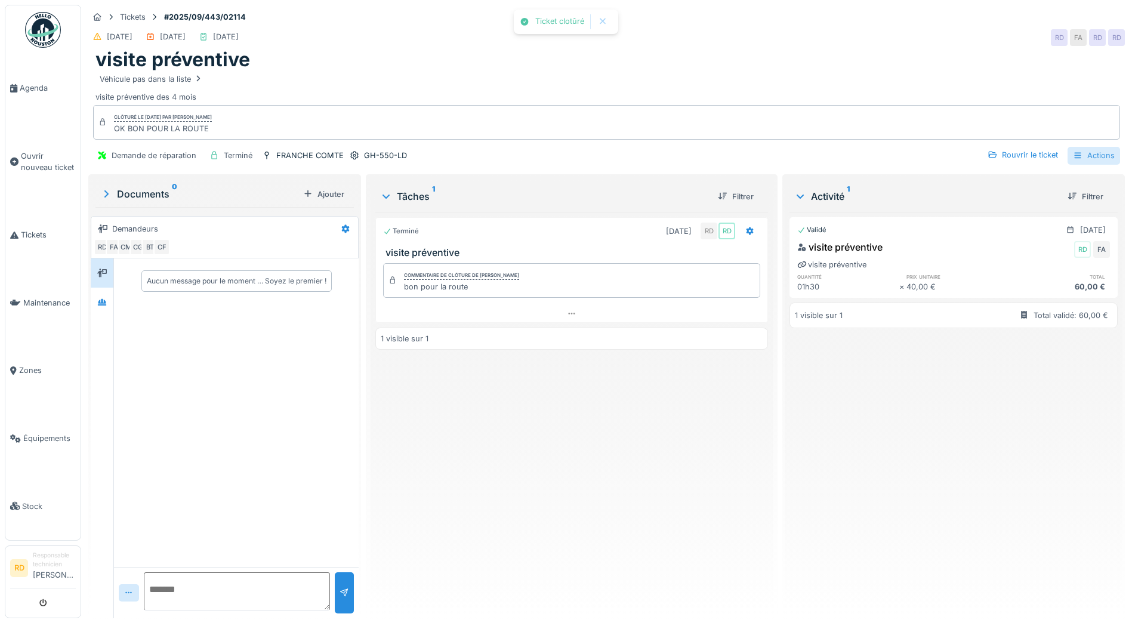
click at [1088, 152] on div "Actions" at bounding box center [1094, 155] width 53 height 17
click at [1054, 182] on div "Rapport d'intervention" at bounding box center [1025, 183] width 147 height 18
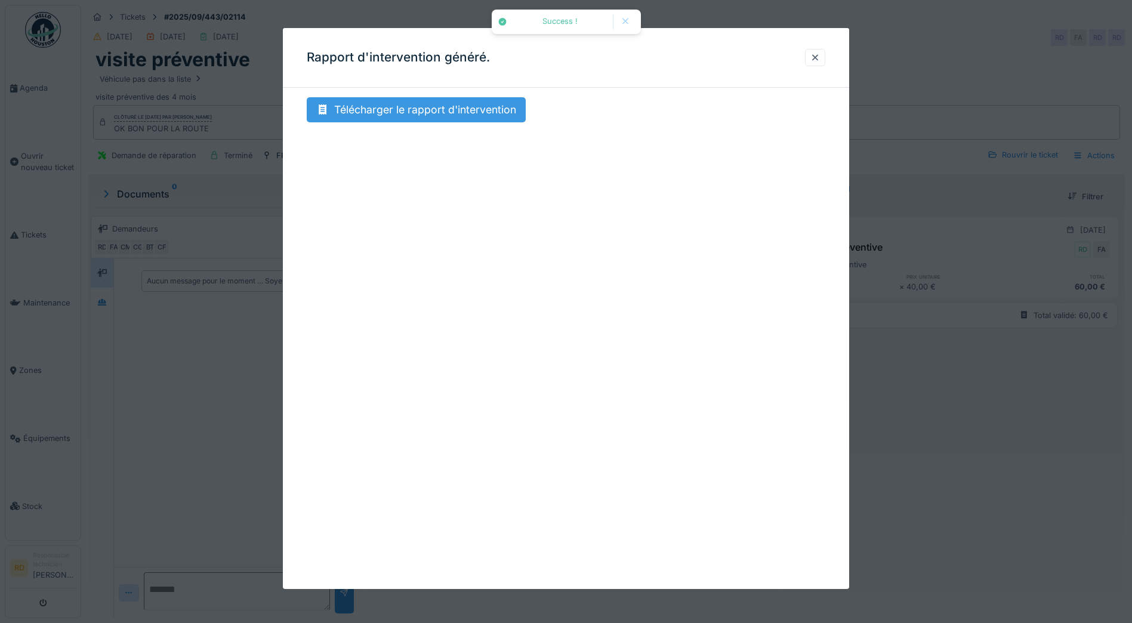
click at [457, 108] on div "Télécharger le rapport d'intervention" at bounding box center [416, 109] width 219 height 25
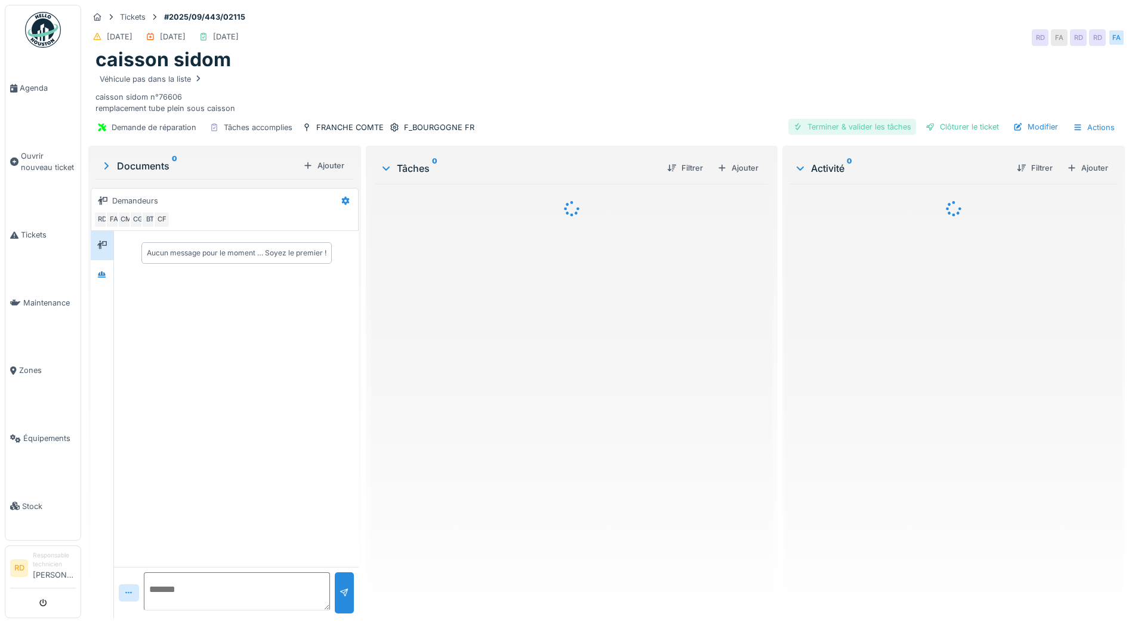
click at [828, 125] on div "Terminer & valider les tâches" at bounding box center [852, 127] width 128 height 16
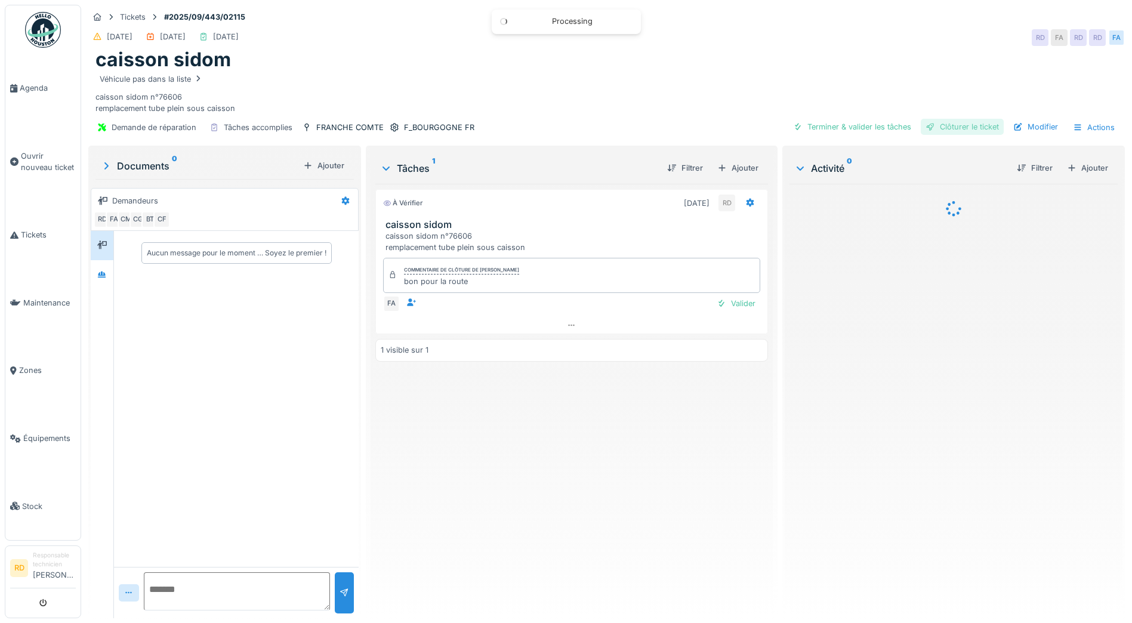
click at [955, 127] on div "Clôturer le ticket" at bounding box center [962, 127] width 83 height 16
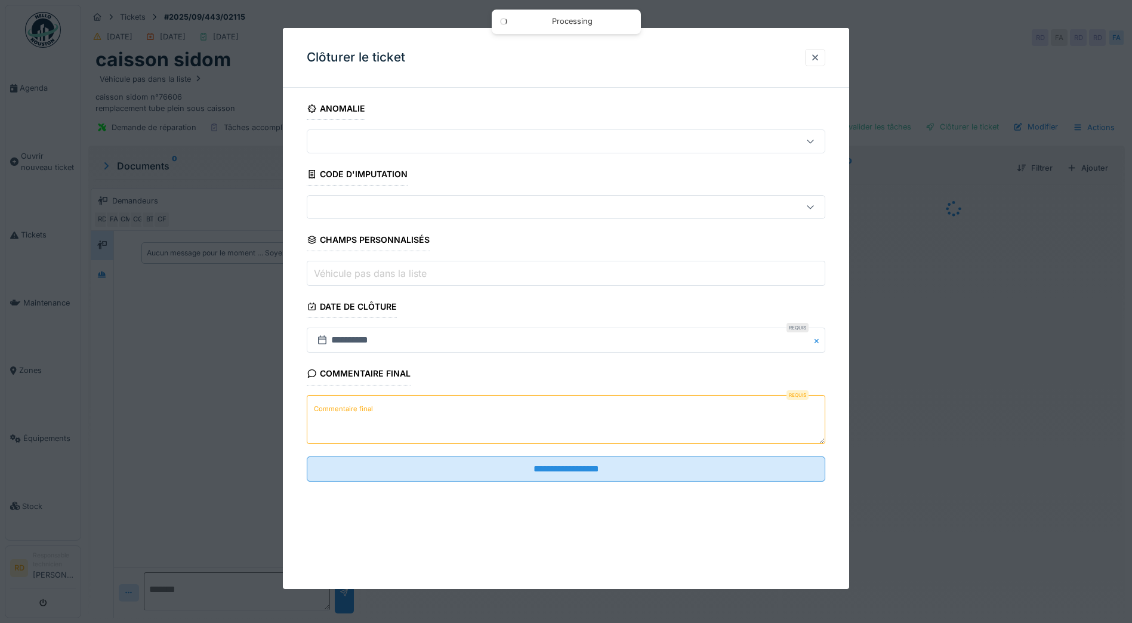
click at [397, 410] on textarea "Commentaire final" at bounding box center [566, 419] width 519 height 49
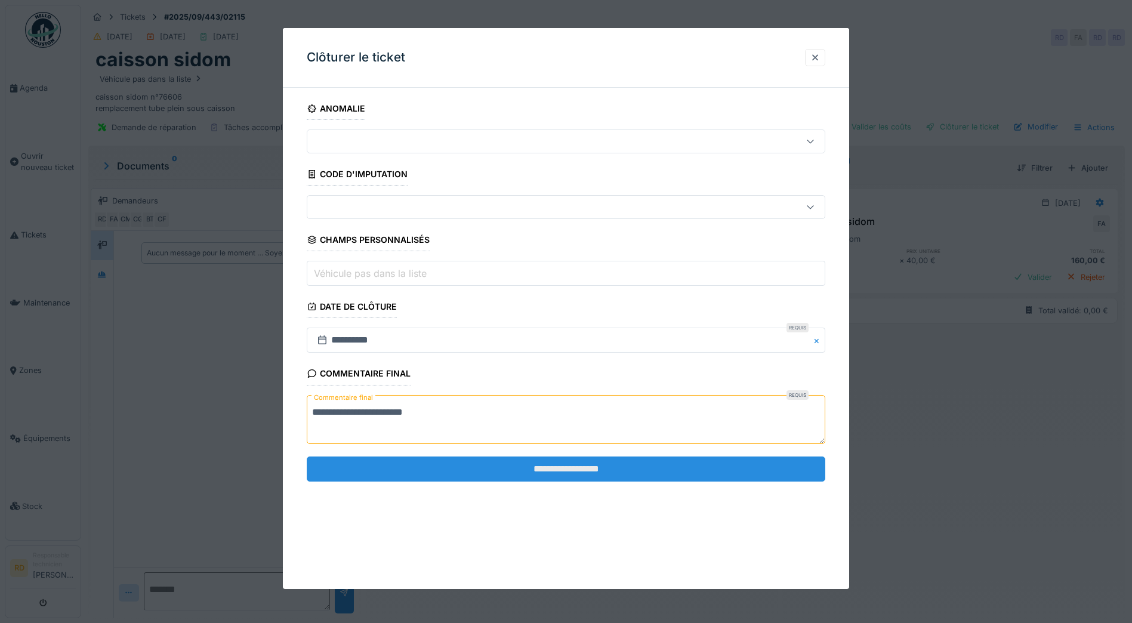
type textarea "**********"
click at [526, 465] on input "**********" at bounding box center [566, 469] width 519 height 25
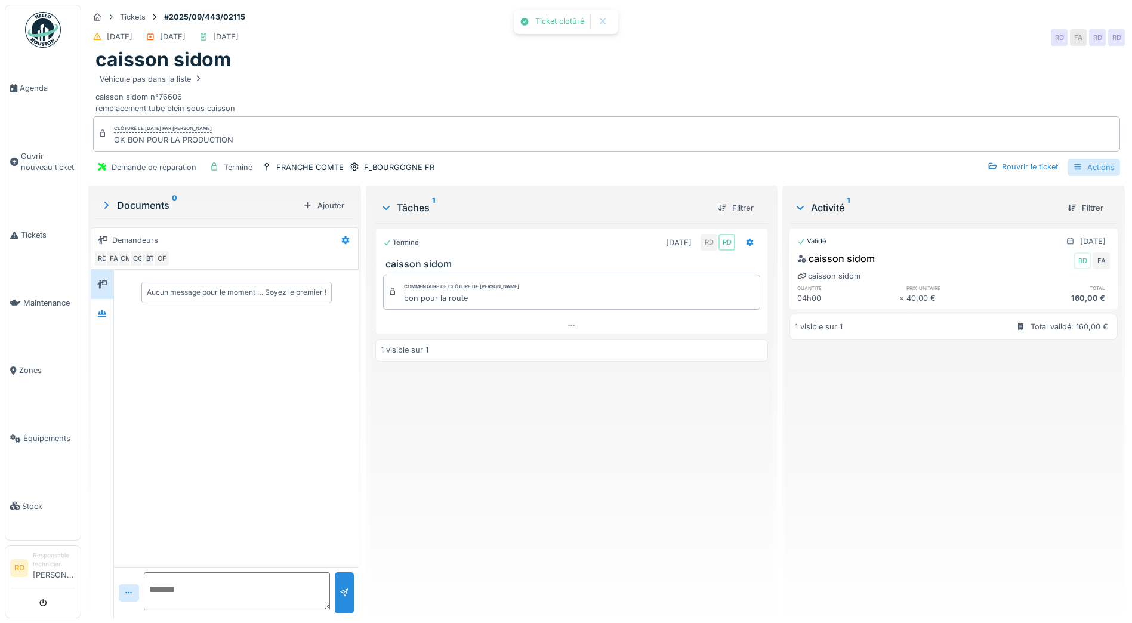
click at [1078, 163] on div "Actions" at bounding box center [1094, 167] width 53 height 17
click at [1043, 195] on div "Rapport d'intervention" at bounding box center [1025, 194] width 147 height 18
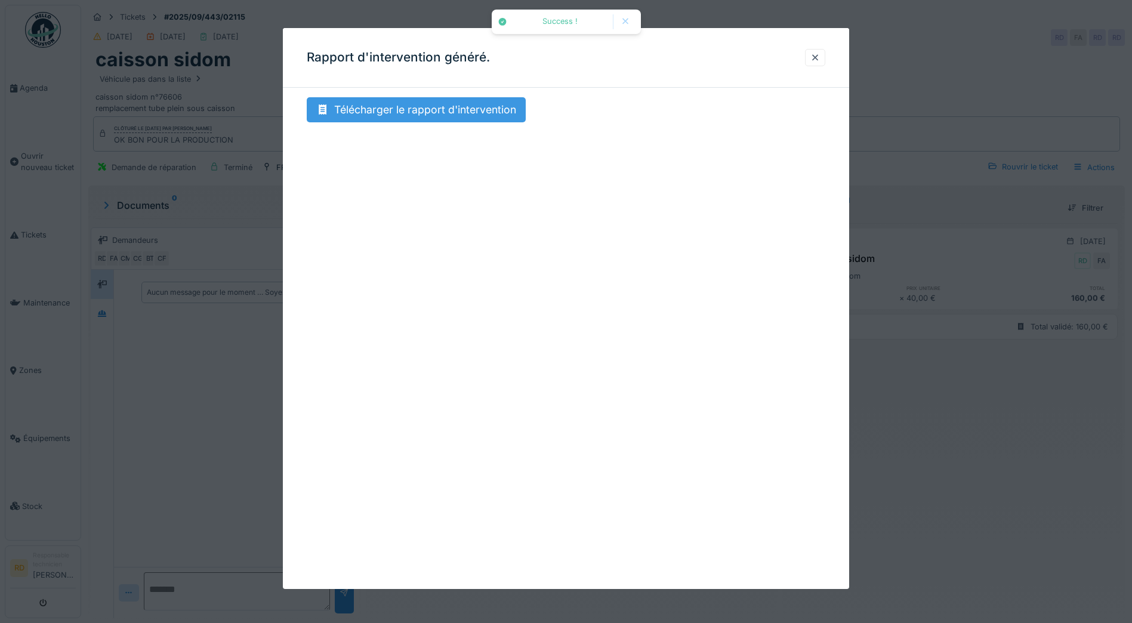
click at [476, 112] on div "Télécharger le rapport d'intervention" at bounding box center [416, 109] width 219 height 25
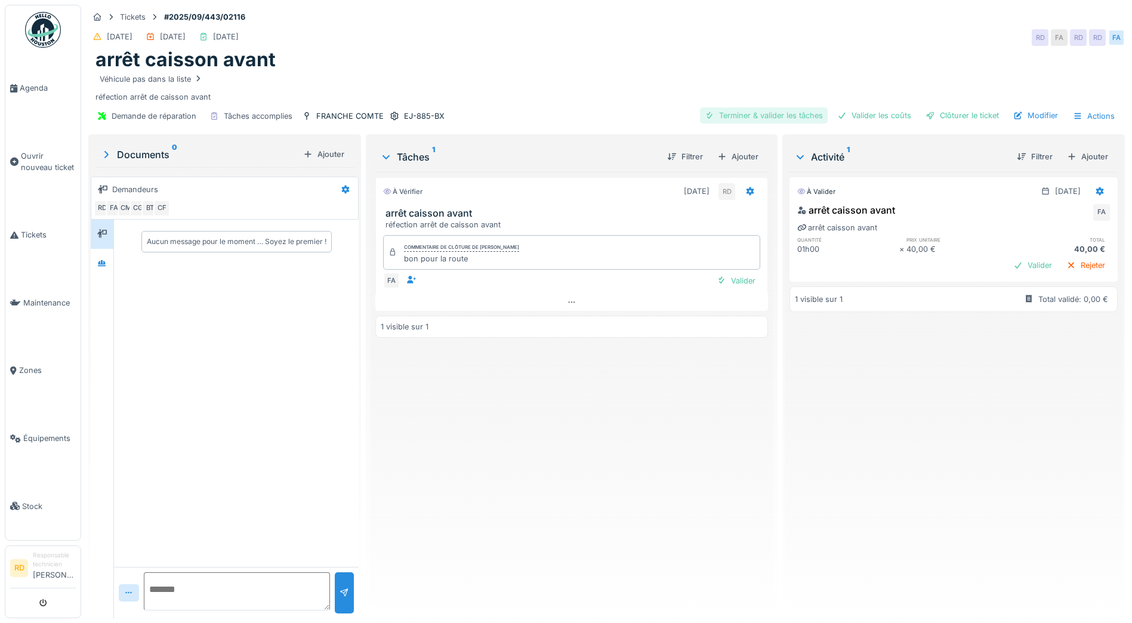
click at [761, 115] on div "Terminer & valider les tâches" at bounding box center [764, 115] width 128 height 16
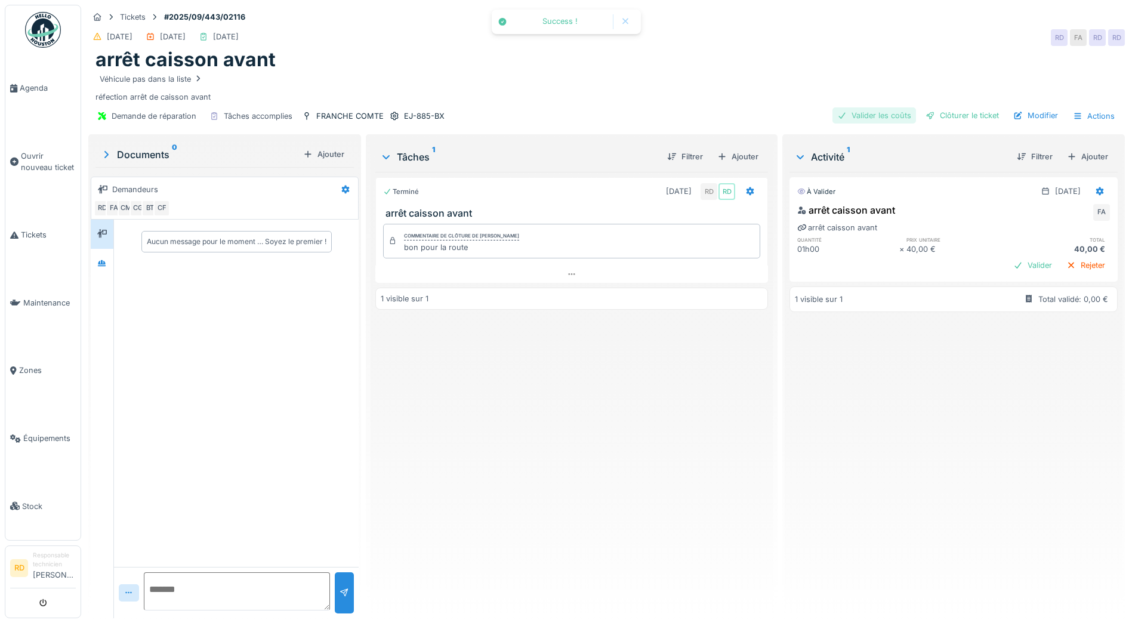
click at [868, 117] on div "Valider les coûts" at bounding box center [874, 115] width 84 height 16
click at [950, 116] on div "Clôturer le ticket" at bounding box center [962, 115] width 83 height 16
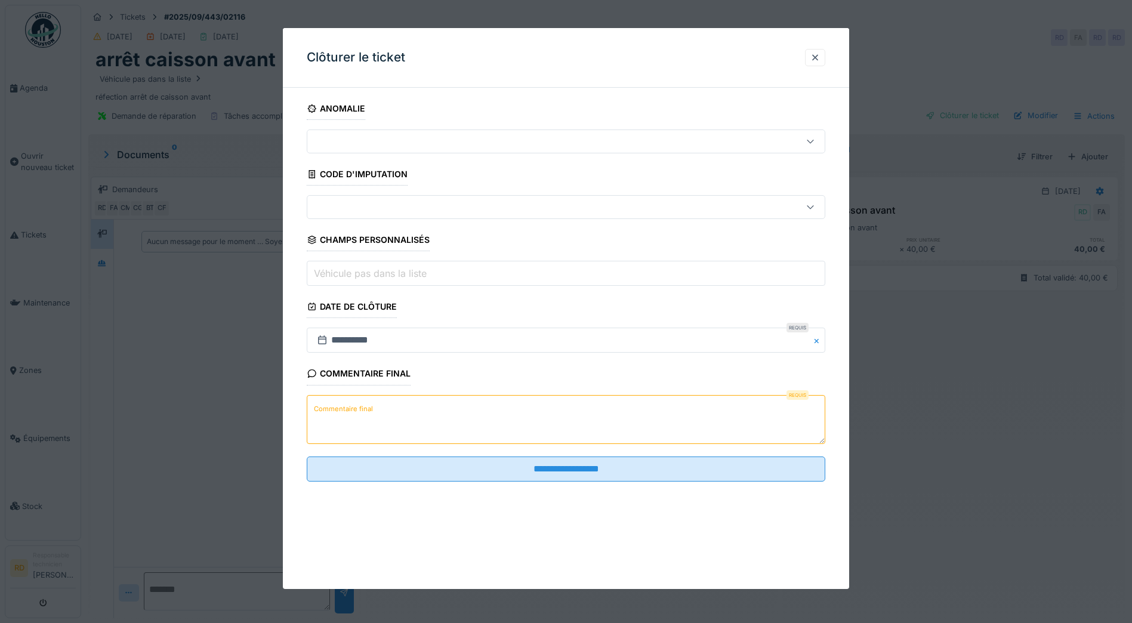
click at [350, 414] on label "Commentaire final" at bounding box center [344, 409] width 64 height 15
click at [350, 414] on textarea "Commentaire final" at bounding box center [566, 419] width 519 height 49
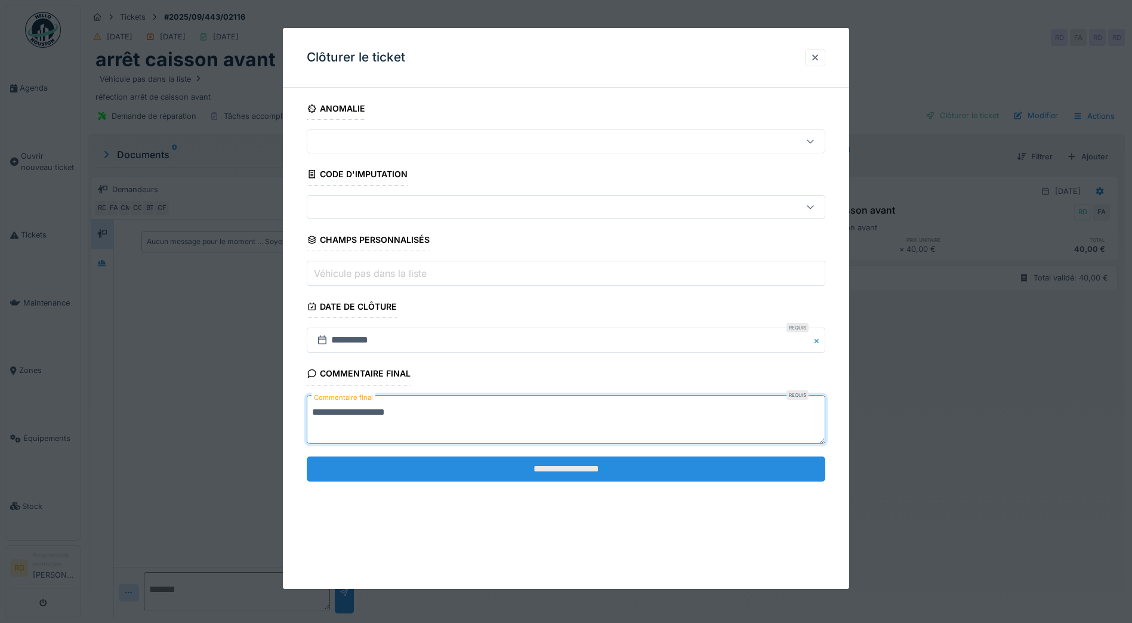
type textarea "**********"
click at [515, 475] on input "**********" at bounding box center [566, 469] width 519 height 25
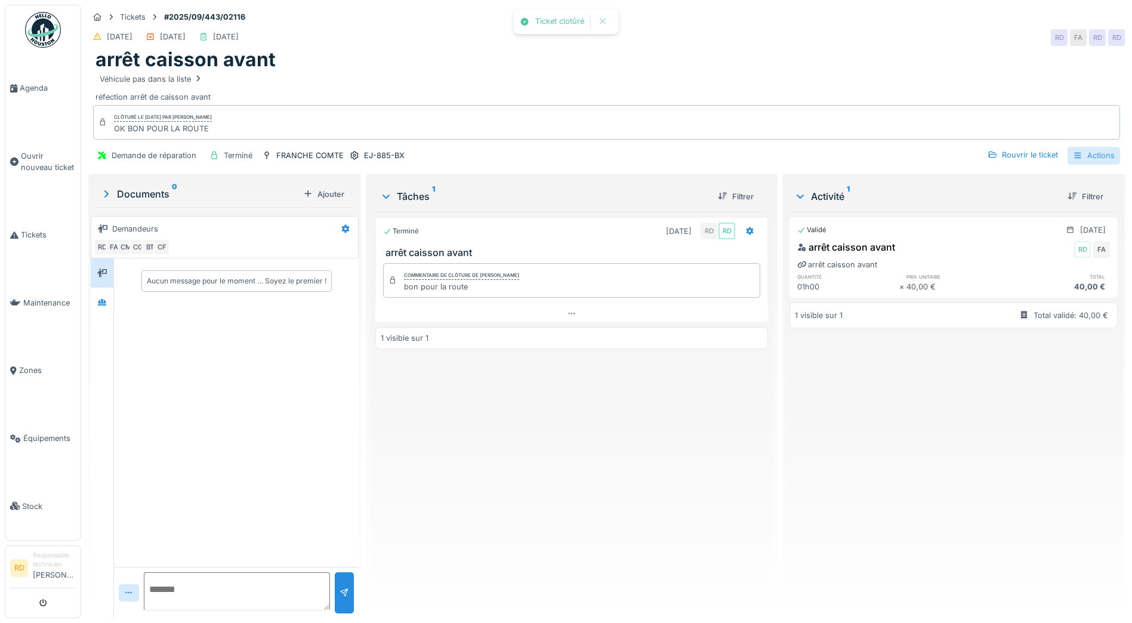
click at [1084, 152] on div "Actions" at bounding box center [1094, 155] width 53 height 17
click at [1042, 181] on div "Rapport d'intervention" at bounding box center [1025, 183] width 147 height 18
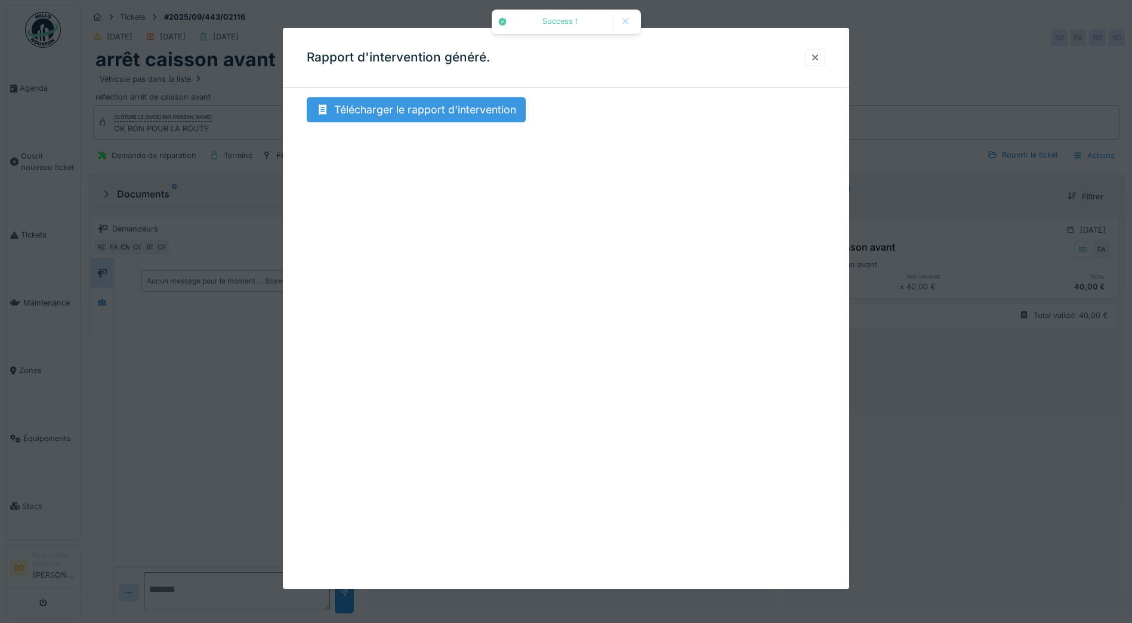
click at [454, 110] on div "Télécharger le rapport d'intervention" at bounding box center [416, 109] width 219 height 25
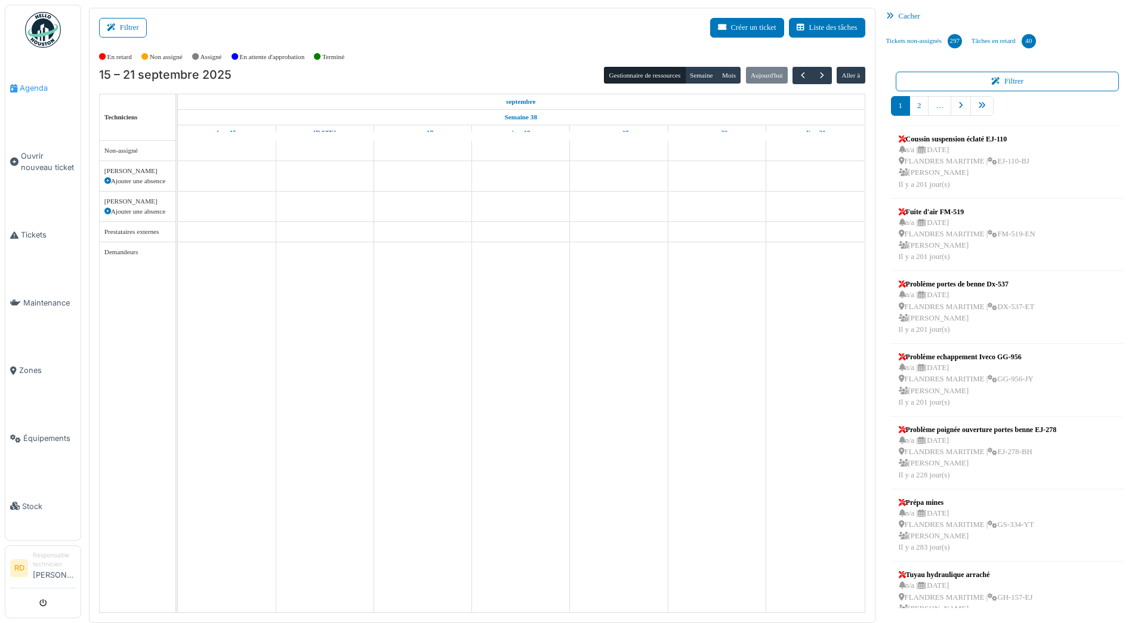
click at [28, 85] on span "Agenda" at bounding box center [48, 87] width 56 height 11
click at [802, 73] on span "button" at bounding box center [803, 75] width 10 height 10
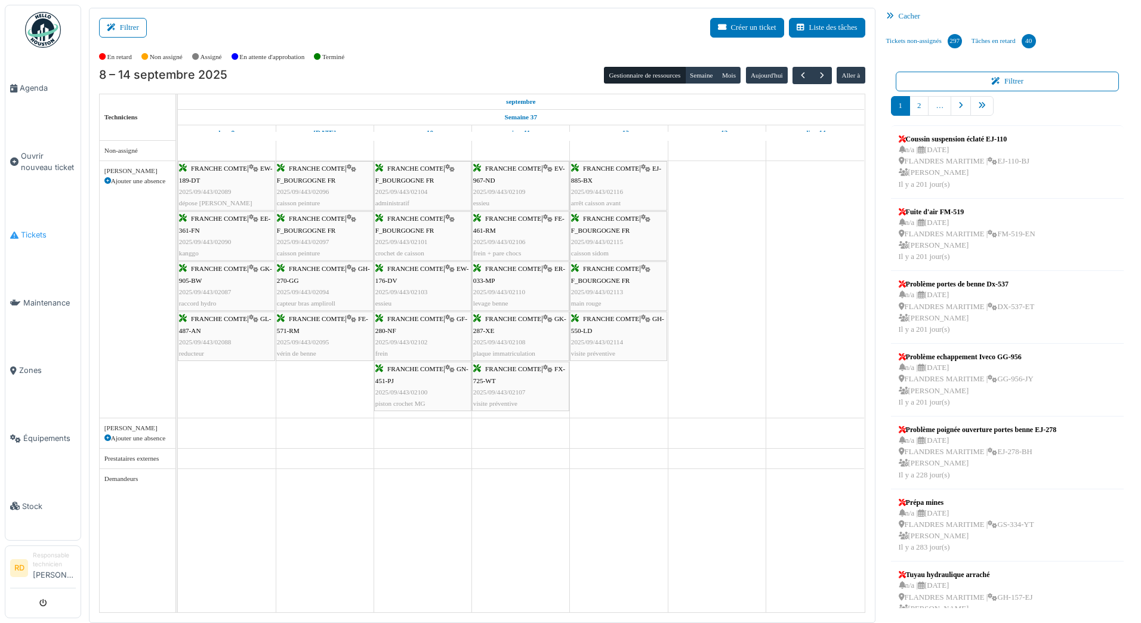
click at [36, 230] on span "Tickets" at bounding box center [48, 234] width 55 height 11
